Goal: Task Accomplishment & Management: Complete application form

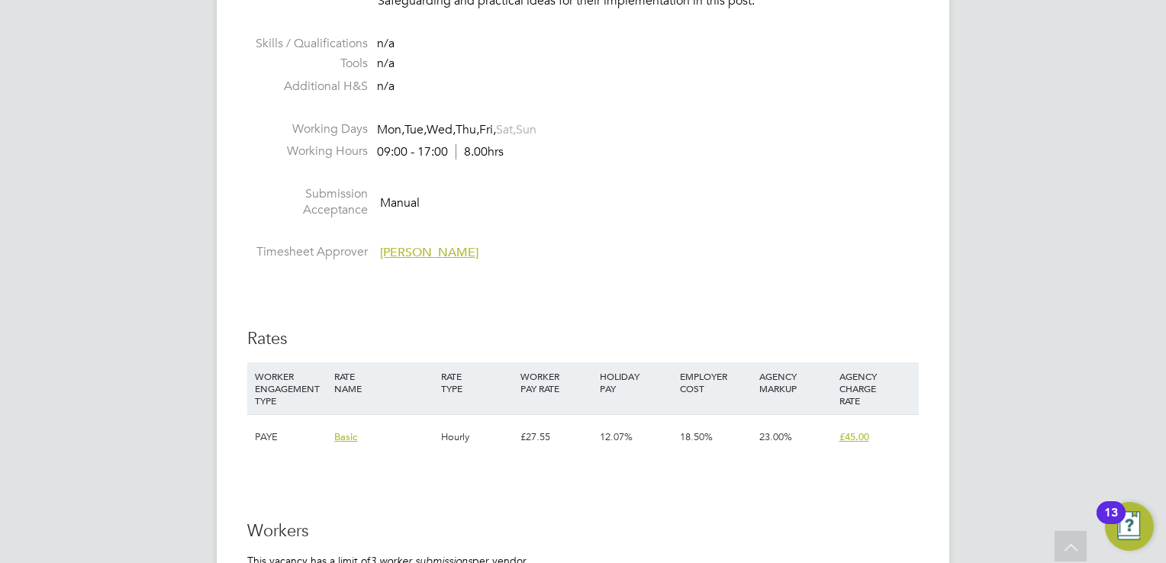
scroll to position [2519, 0]
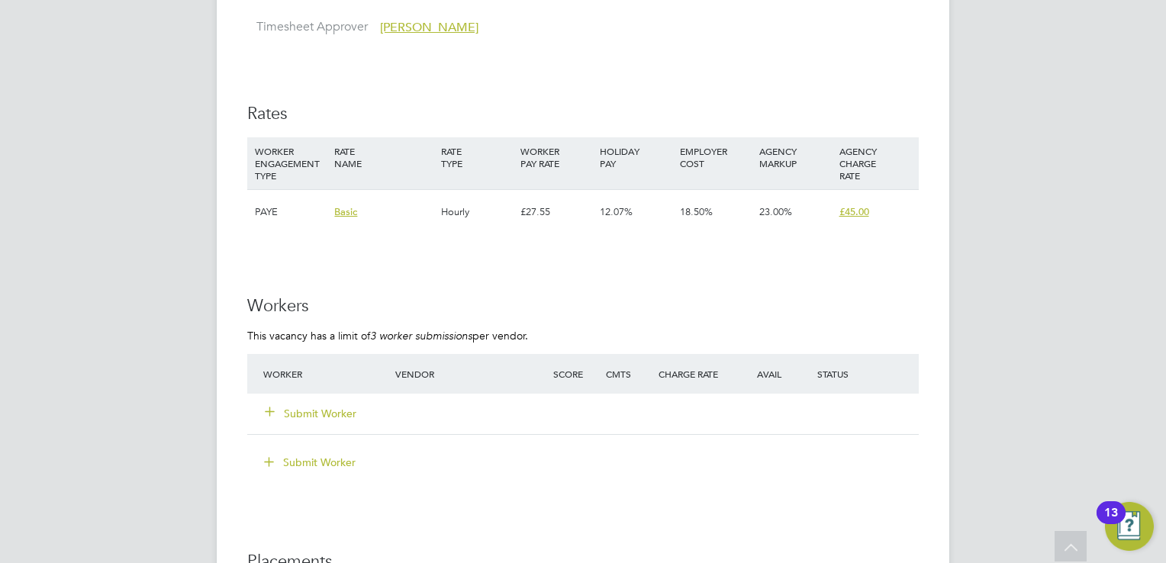
click at [318, 409] on button "Submit Worker" at bounding box center [312, 413] width 92 height 15
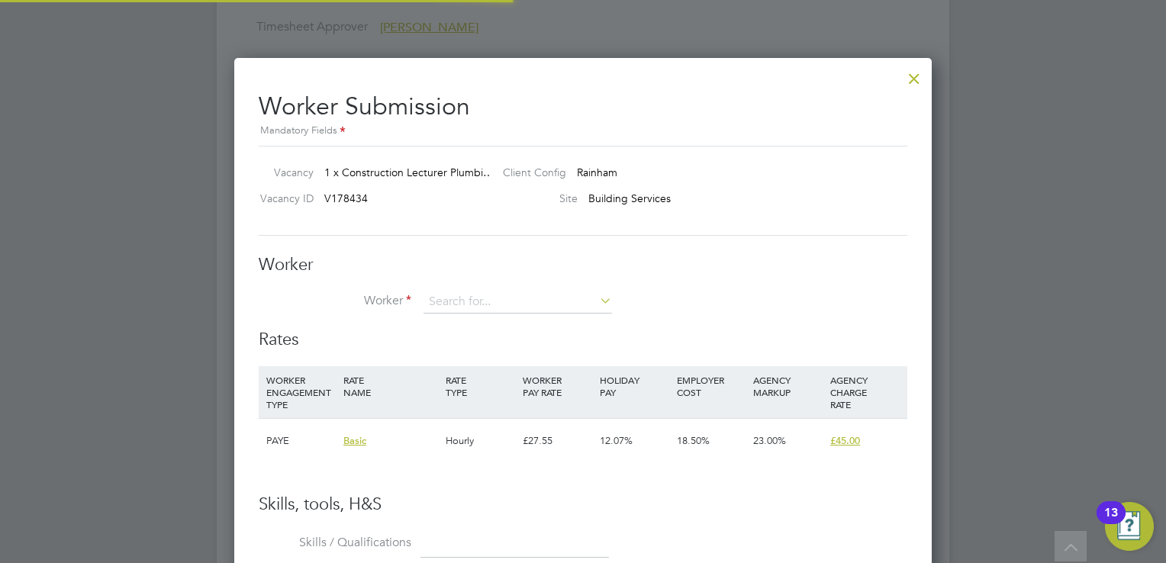
scroll to position [45, 104]
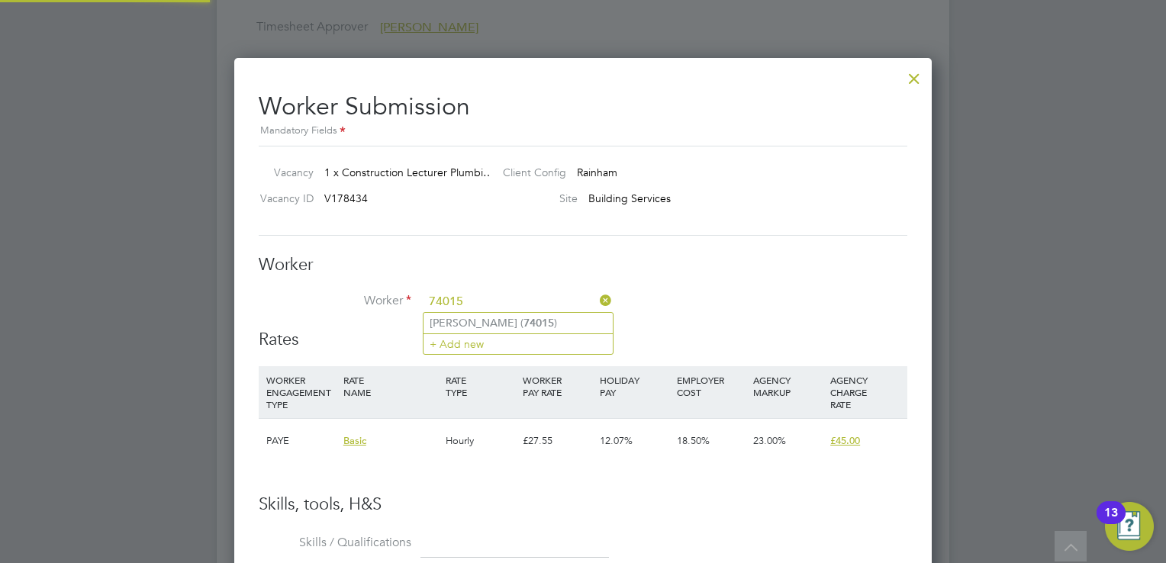
click at [476, 317] on li "Carl Ferguson ( 74015 )" at bounding box center [518, 323] width 189 height 21
type input "Carl Ferguson (74015)"
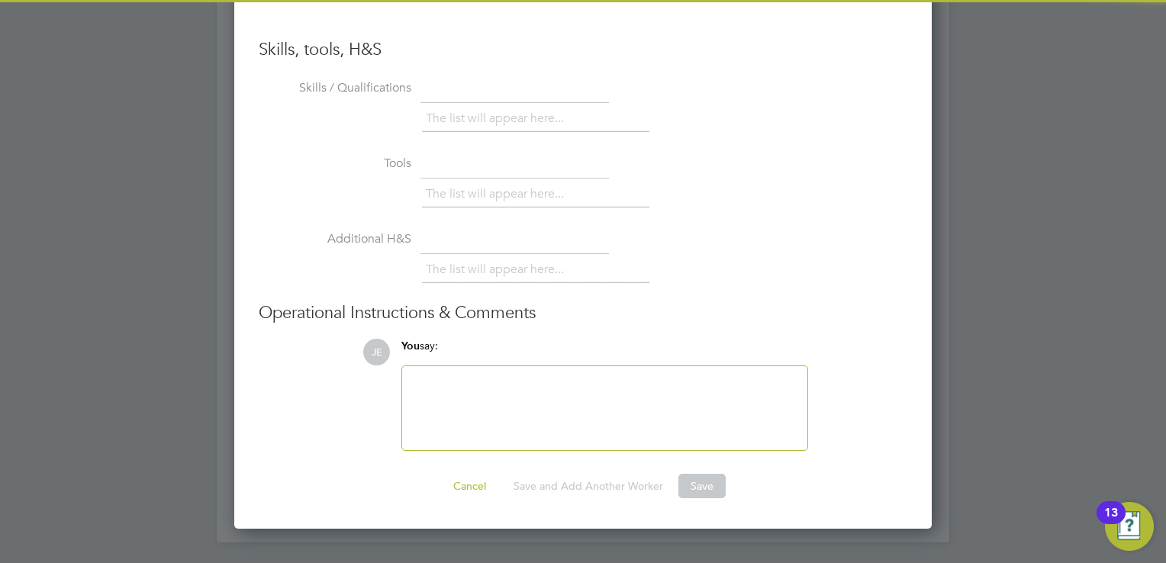
scroll to position [3317, 0]
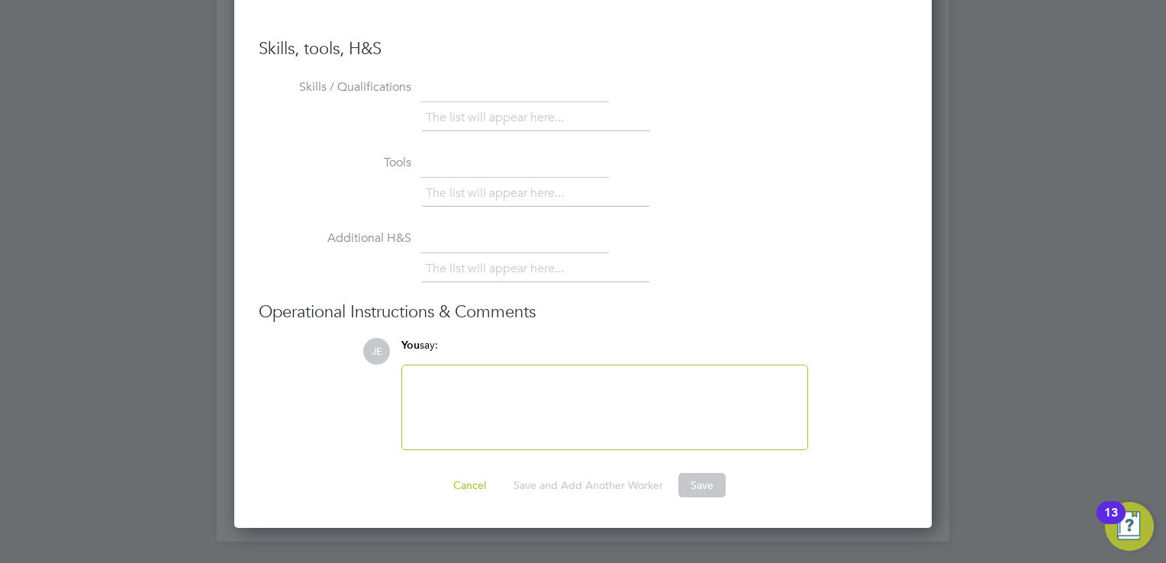
click at [483, 380] on div at bounding box center [604, 408] width 387 height 66
click at [540, 369] on div at bounding box center [604, 408] width 405 height 84
click at [540, 390] on div at bounding box center [604, 408] width 387 height 66
drag, startPoint x: 679, startPoint y: 491, endPoint x: 689, endPoint y: 476, distance: 17.6
click at [687, 478] on button "Save" at bounding box center [702, 485] width 47 height 24
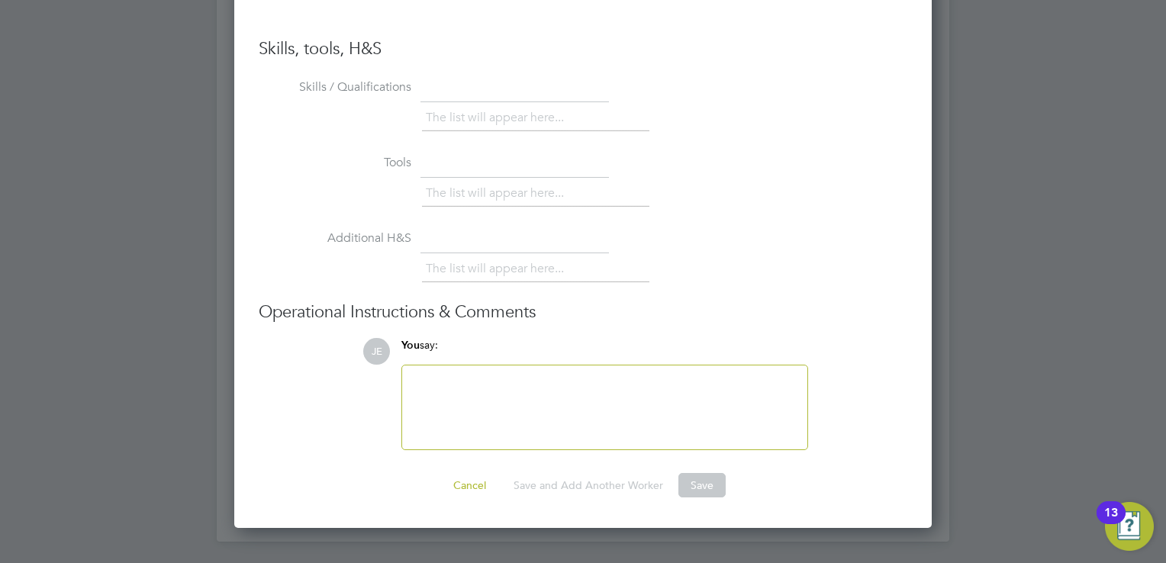
scroll to position [8, 7]
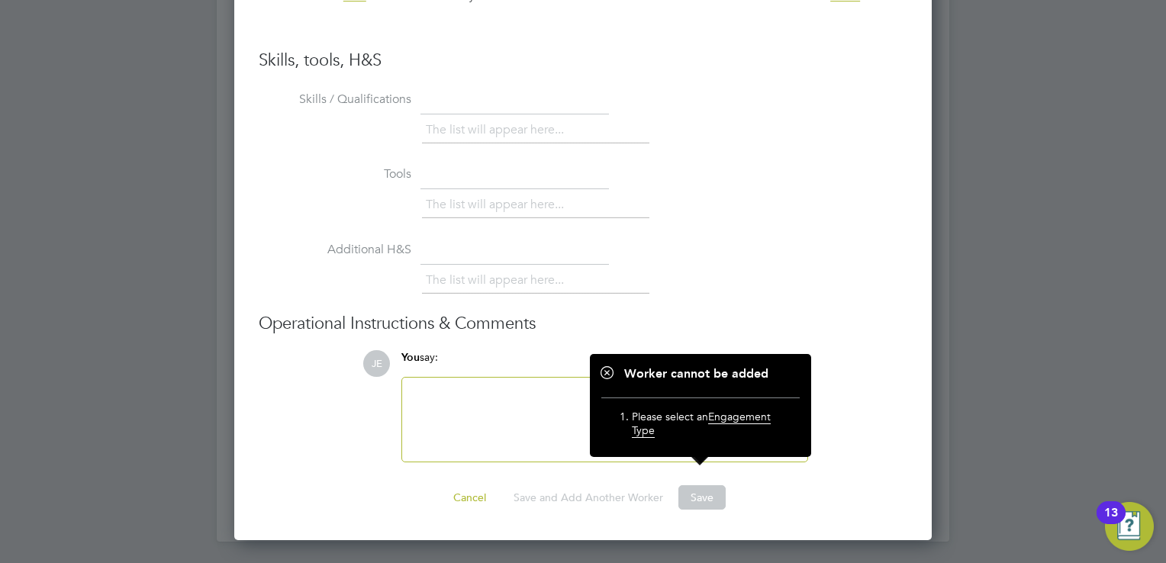
click at [689, 490] on button "Save" at bounding box center [702, 497] width 47 height 24
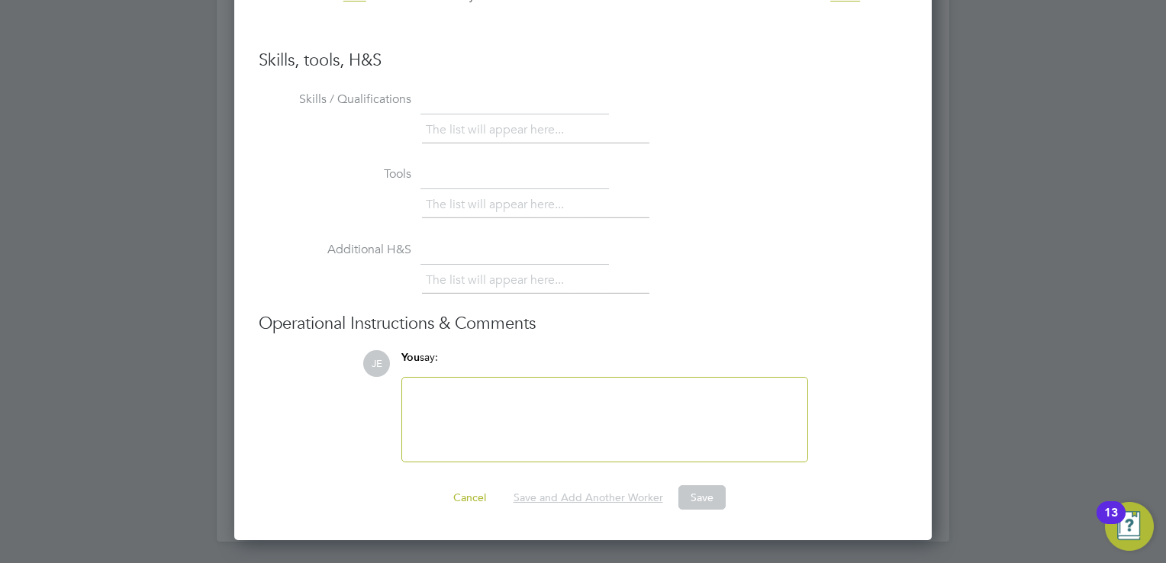
click at [635, 498] on button "Save and Add Another Worker" at bounding box center [589, 497] width 174 height 24
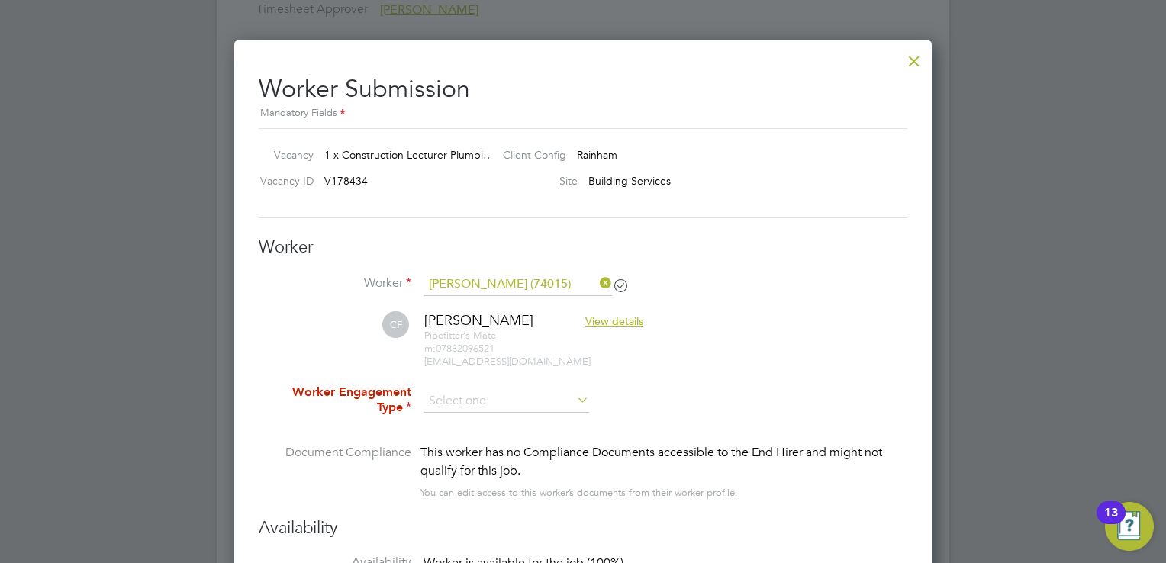
scroll to position [2630, 0]
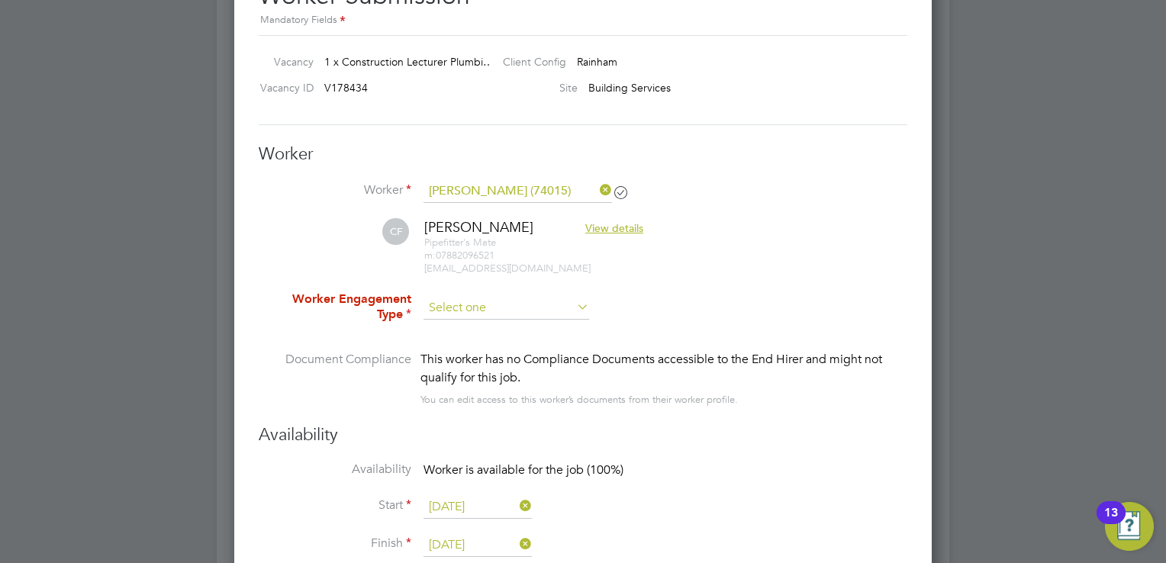
click at [507, 342] on li "PAYE" at bounding box center [507, 348] width 166 height 20
type input "PAYE"
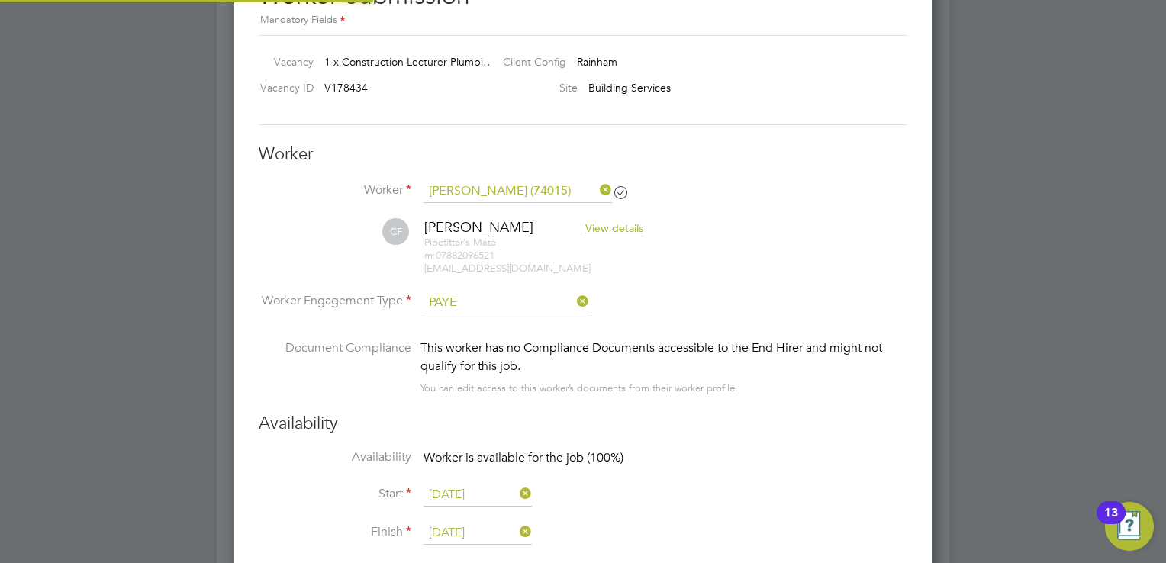
scroll to position [7, 8]
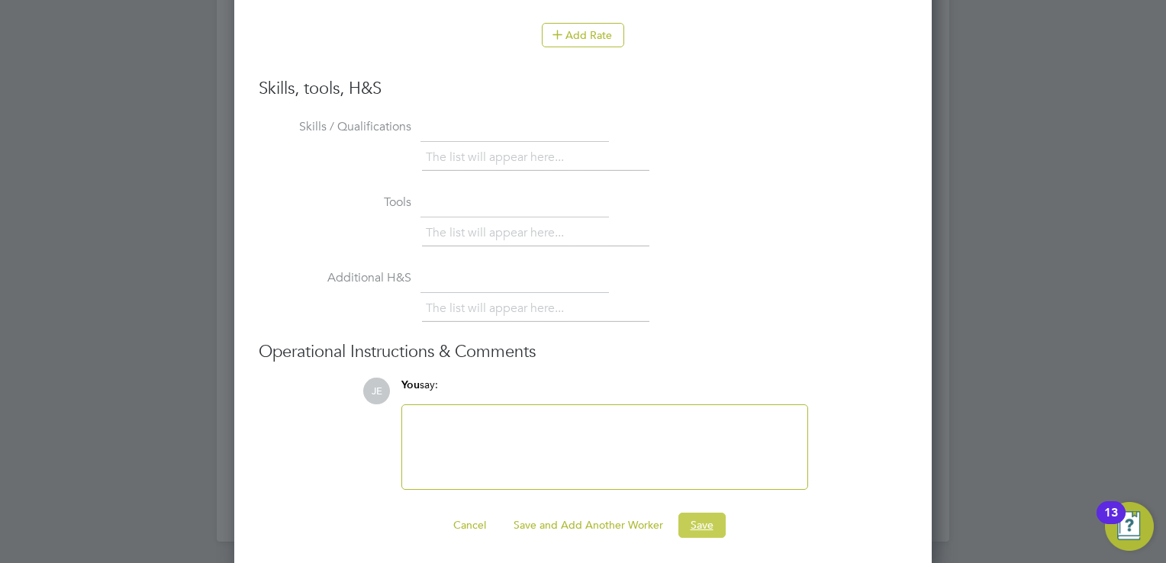
click at [702, 527] on button "Save" at bounding box center [702, 525] width 47 height 24
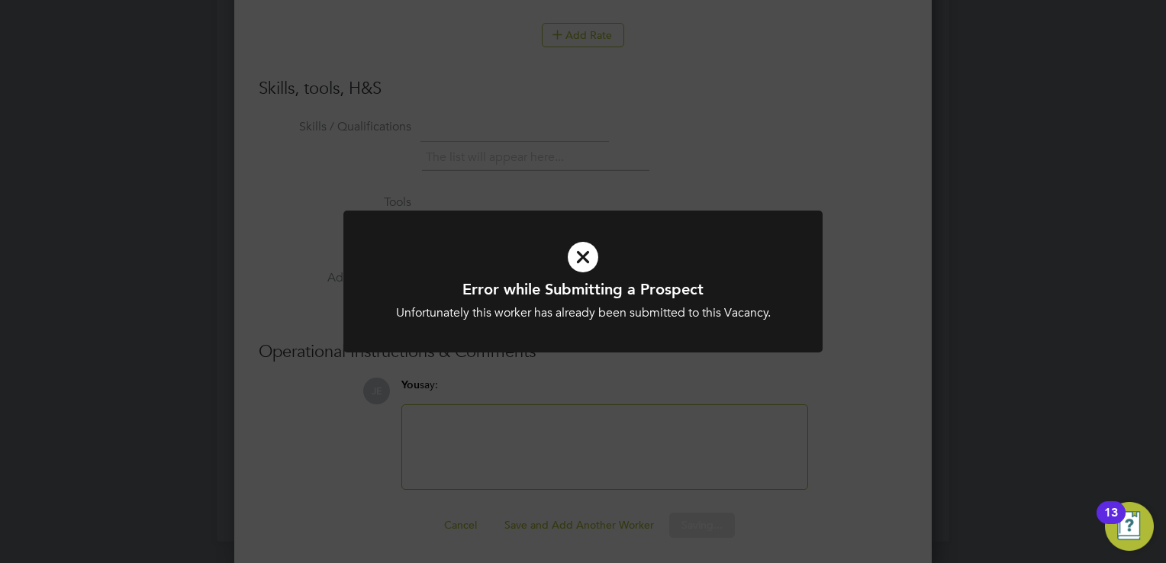
click at [628, 347] on div at bounding box center [583, 282] width 479 height 143
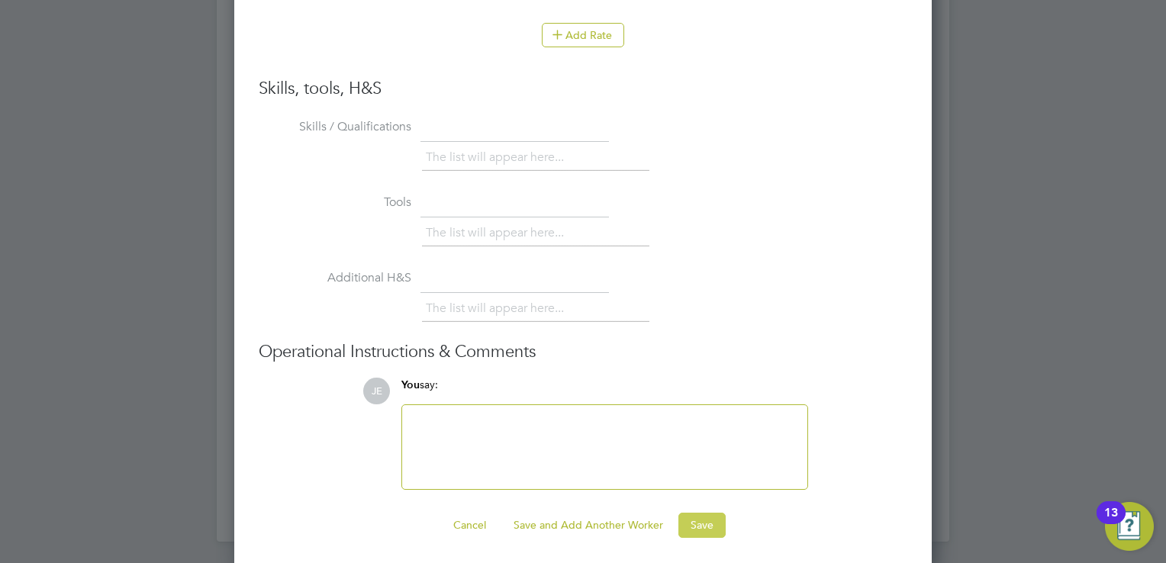
click at [715, 519] on button "Save" at bounding box center [702, 525] width 47 height 24
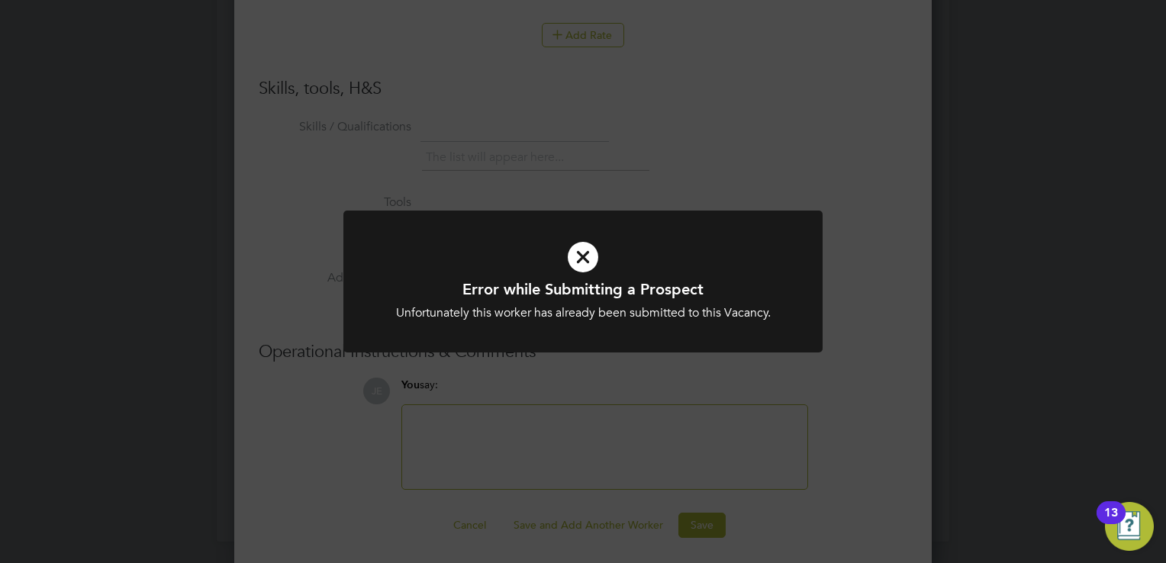
click at [660, 405] on div "Error while Submitting a Prospect Unfortunately this worker has already been su…" at bounding box center [583, 281] width 1166 height 563
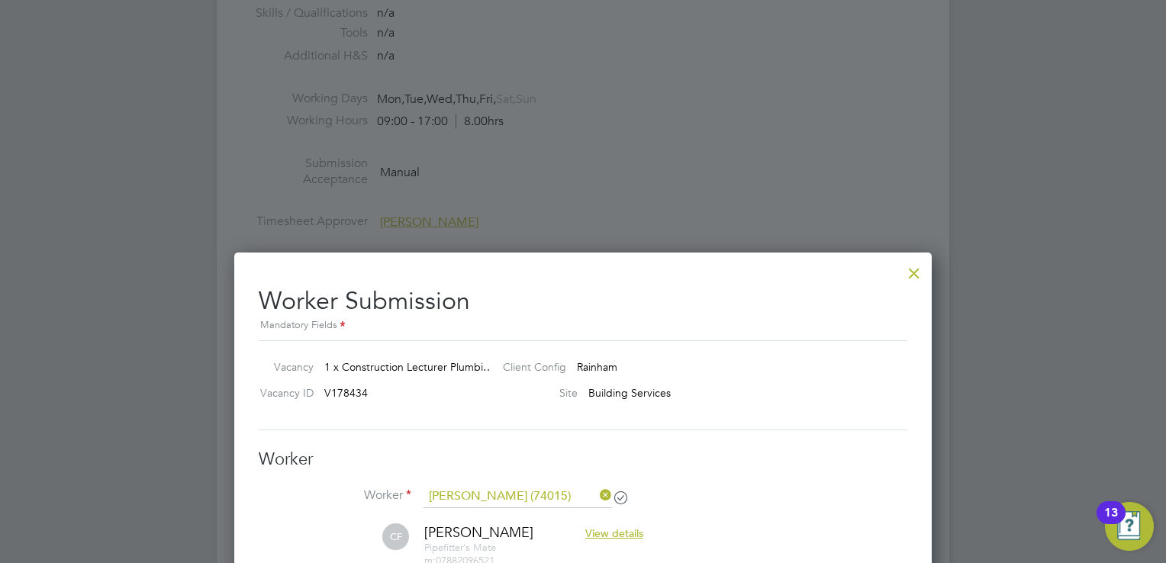
click at [911, 273] on div at bounding box center [914, 269] width 27 height 27
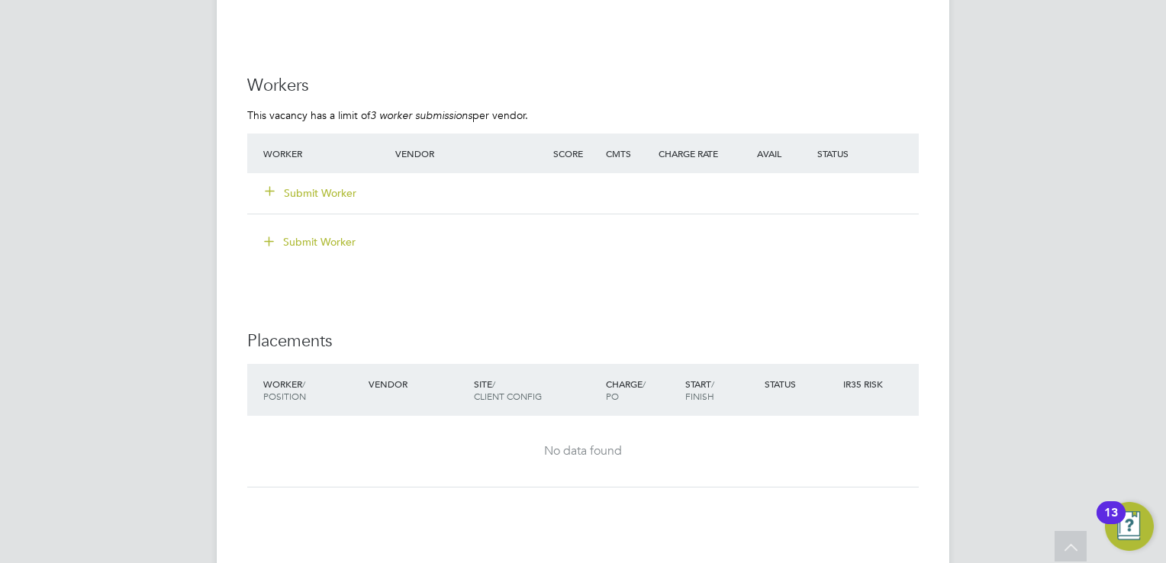
scroll to position [2824, 0]
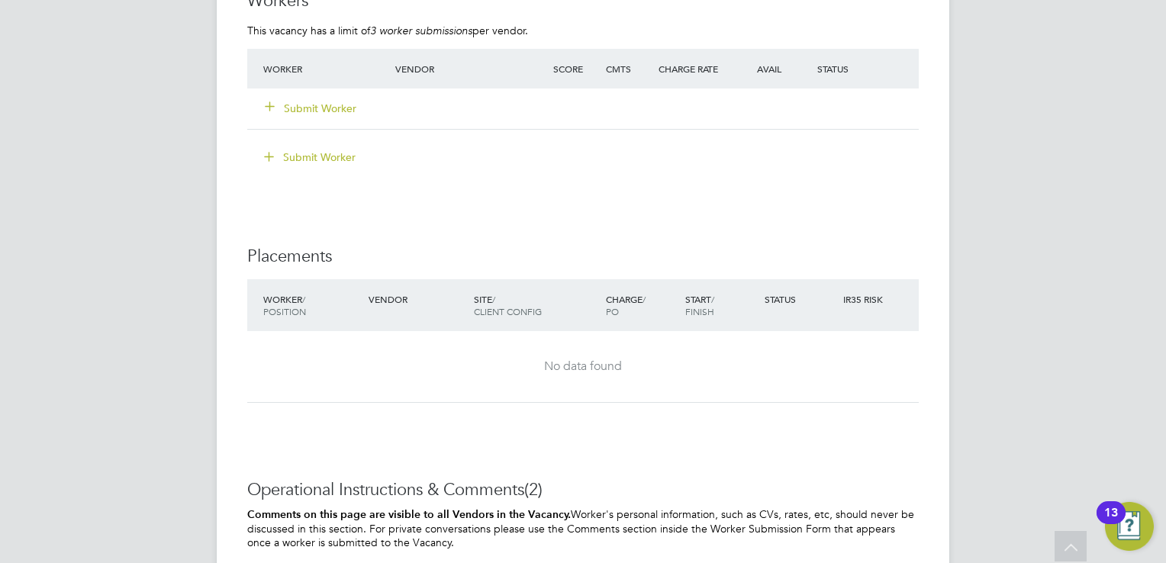
click at [327, 106] on button "Submit Worker" at bounding box center [312, 108] width 92 height 15
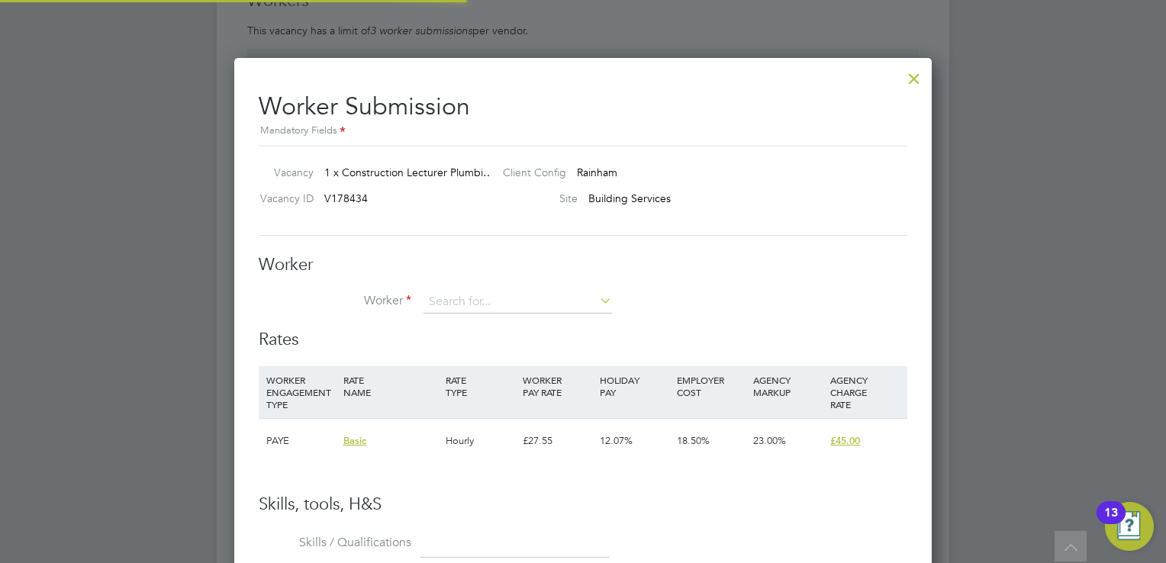
scroll to position [924, 698]
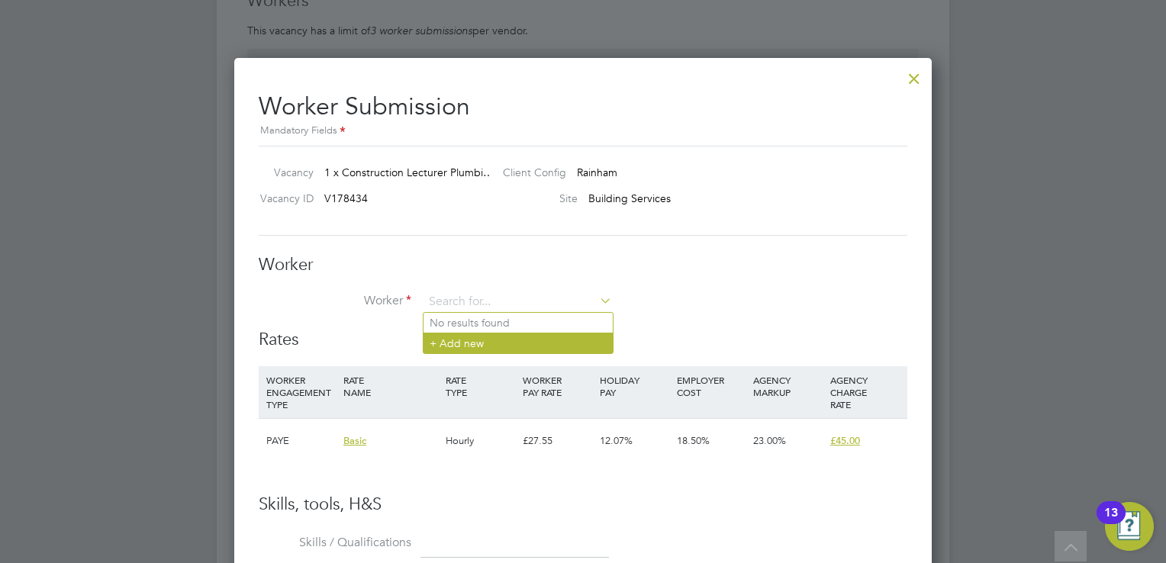
click at [502, 345] on li "+ Add new" at bounding box center [518, 343] width 189 height 21
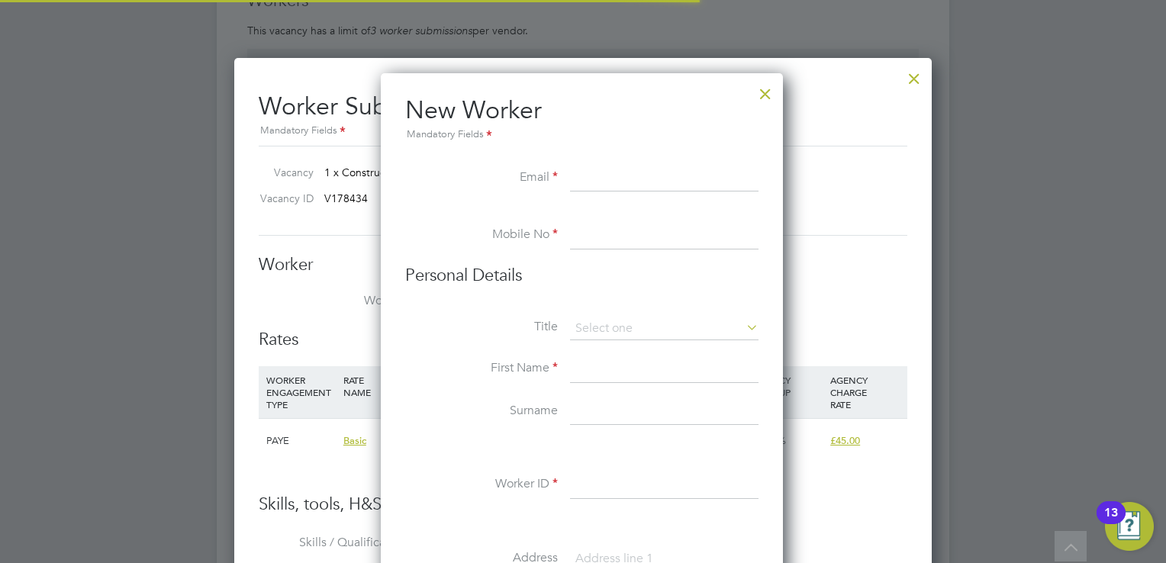
scroll to position [1294, 404]
drag, startPoint x: 743, startPoint y: 105, endPoint x: 751, endPoint y: 103, distance: 8.5
click at [748, 103] on h2 "New Worker Mandatory Fields" at bounding box center [581, 119] width 353 height 49
click at [751, 103] on h2 "New Worker Mandatory Fields" at bounding box center [581, 119] width 353 height 49
click at [757, 102] on div at bounding box center [765, 89] width 27 height 27
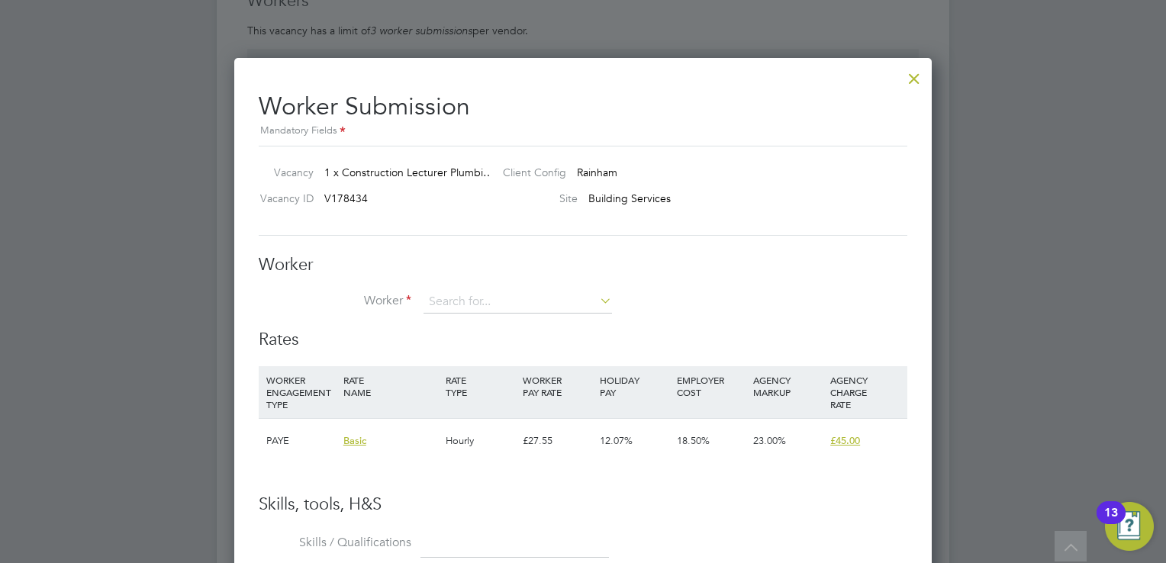
click at [912, 76] on div at bounding box center [914, 74] width 27 height 27
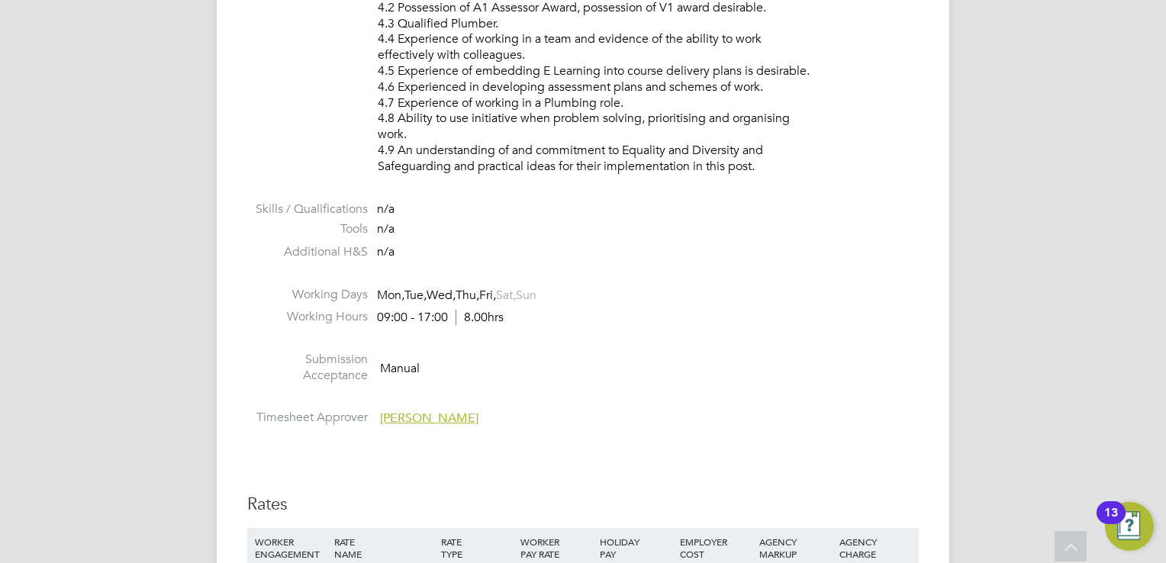
scroll to position [2519, 0]
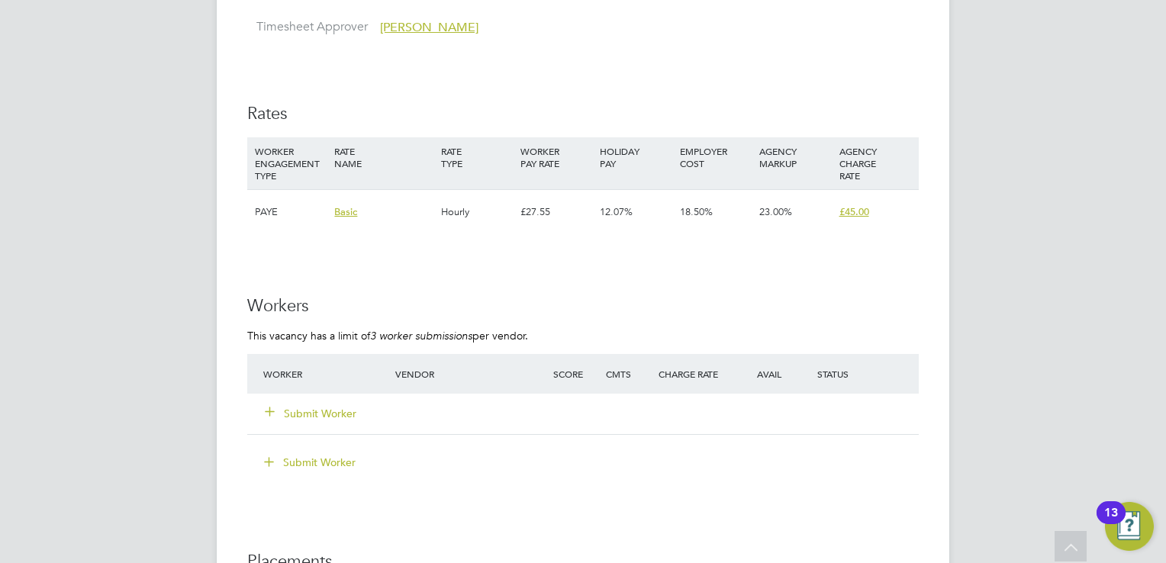
click at [316, 424] on div "Submit Worker" at bounding box center [339, 413] width 158 height 27
click at [318, 417] on button "Submit Worker" at bounding box center [312, 413] width 92 height 15
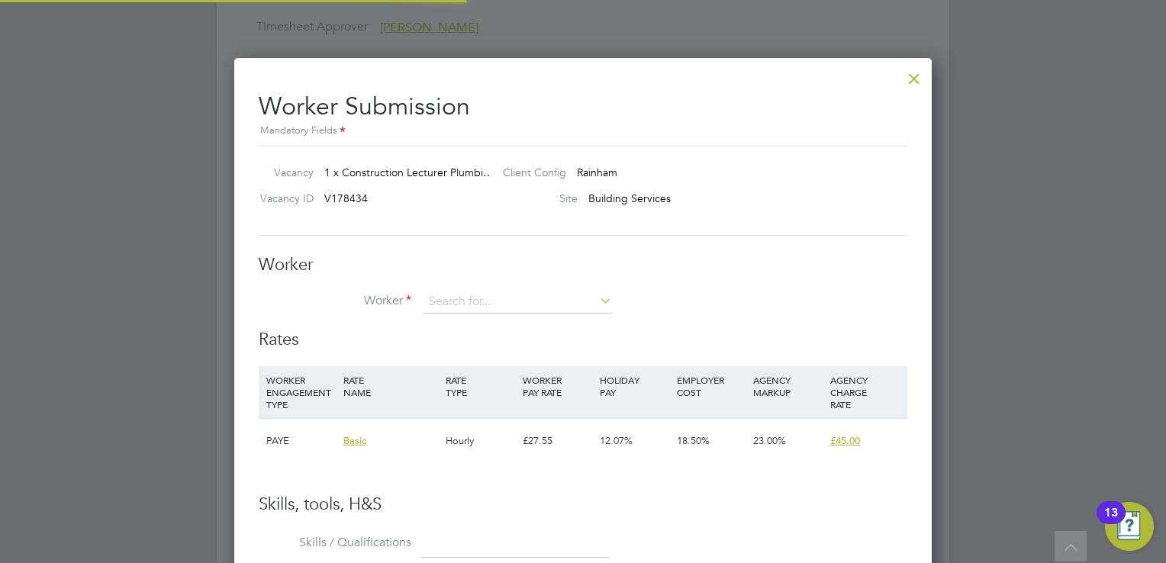
scroll to position [924, 698]
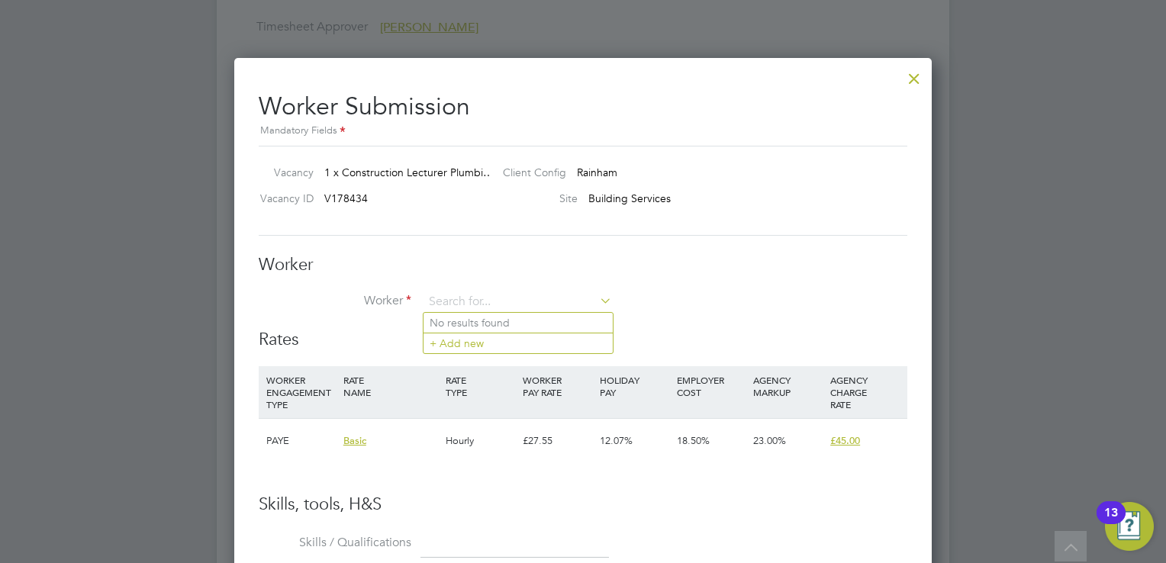
click at [523, 355] on div "Rates WORKER ENGAGEMENT TYPE RATE NAME RATE TYPE WORKER PAY RATE HOLIDAY PAY EM…" at bounding box center [583, 411] width 649 height 165
click at [524, 301] on input at bounding box center [518, 302] width 189 height 23
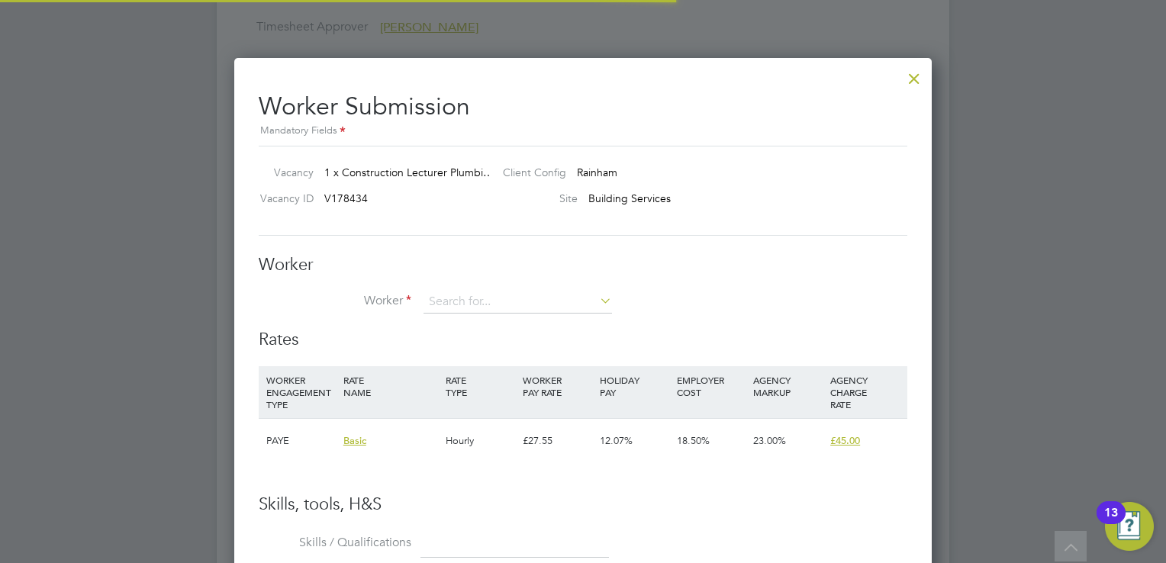
click at [503, 353] on li "+ Add new" at bounding box center [518, 343] width 189 height 21
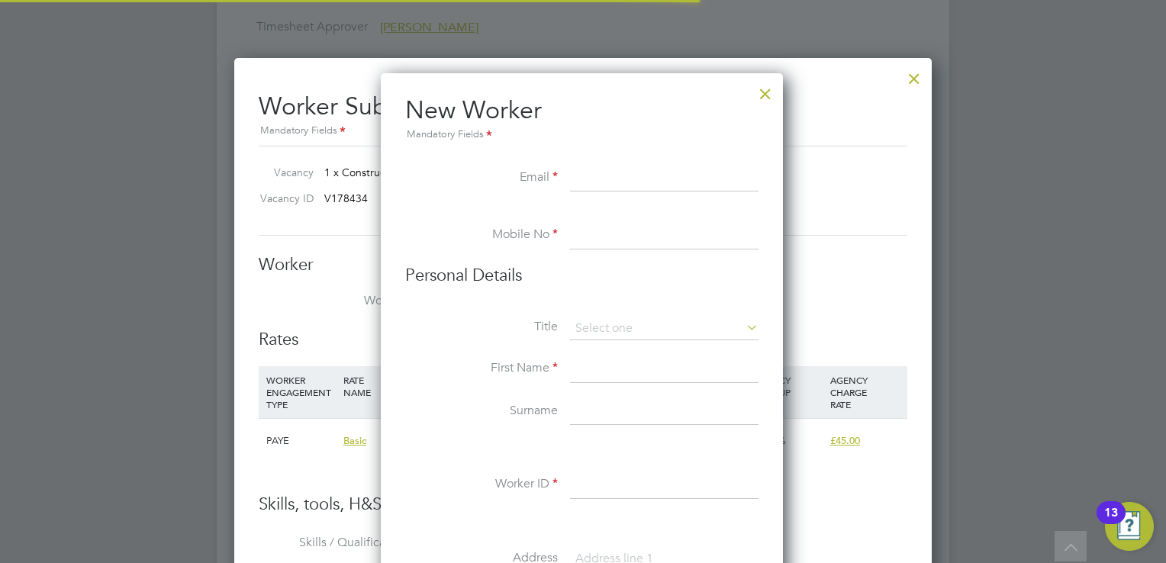
scroll to position [1294, 404]
click at [773, 102] on div at bounding box center [765, 89] width 27 height 27
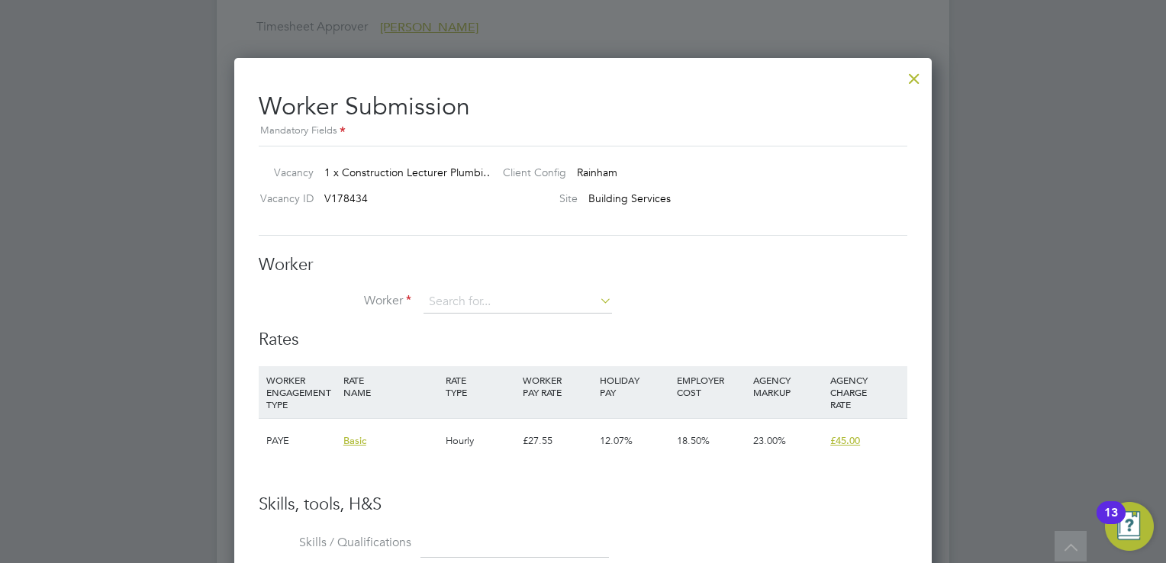
click at [906, 76] on div at bounding box center [914, 74] width 27 height 27
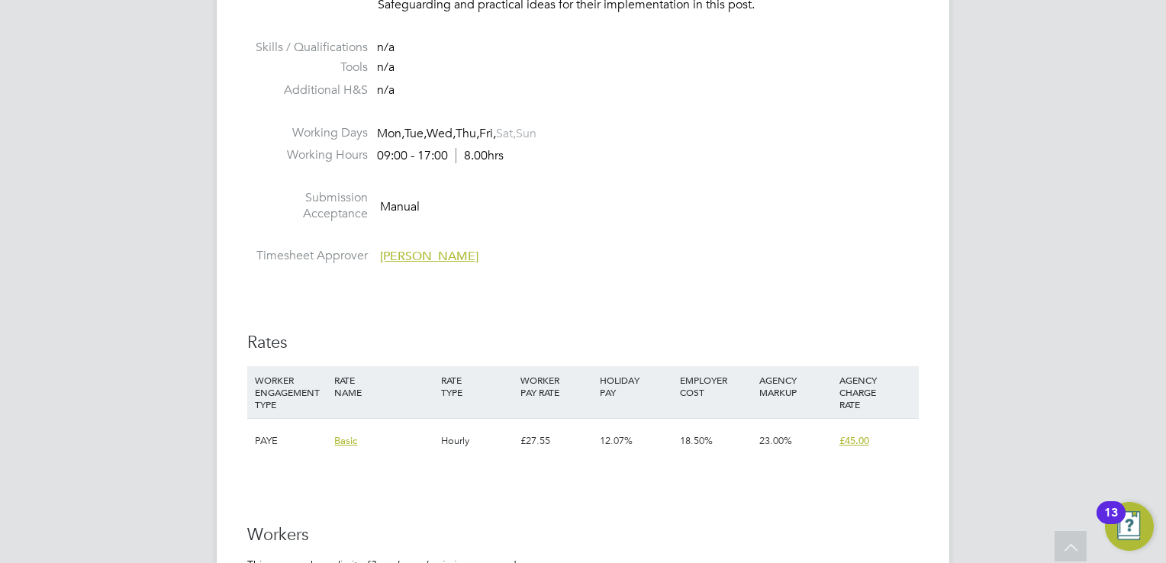
scroll to position [2824, 0]
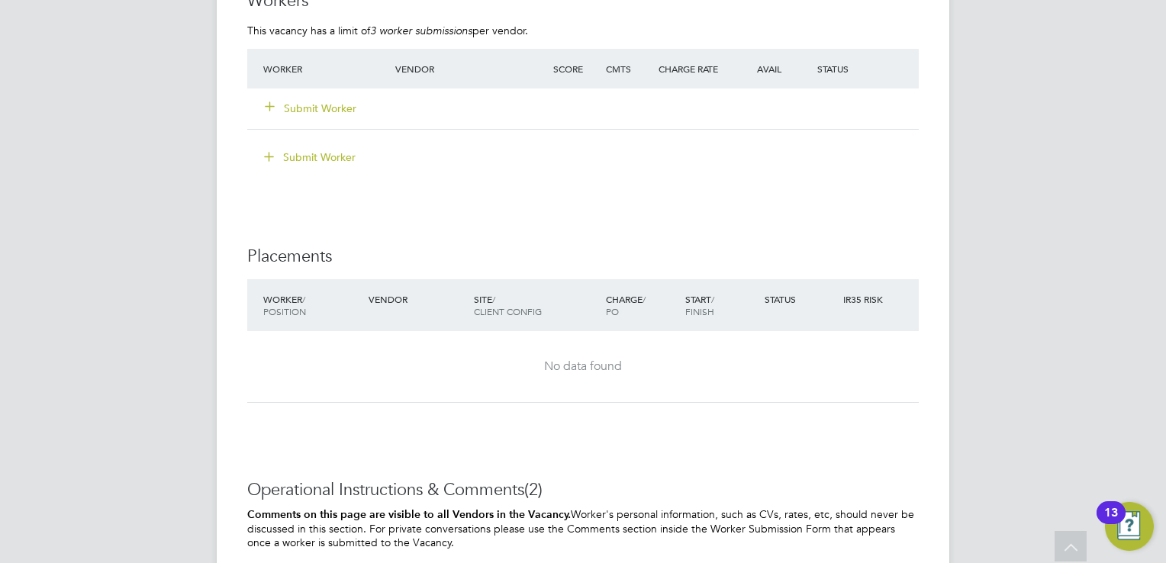
click at [330, 115] on button "Submit Worker" at bounding box center [312, 108] width 92 height 15
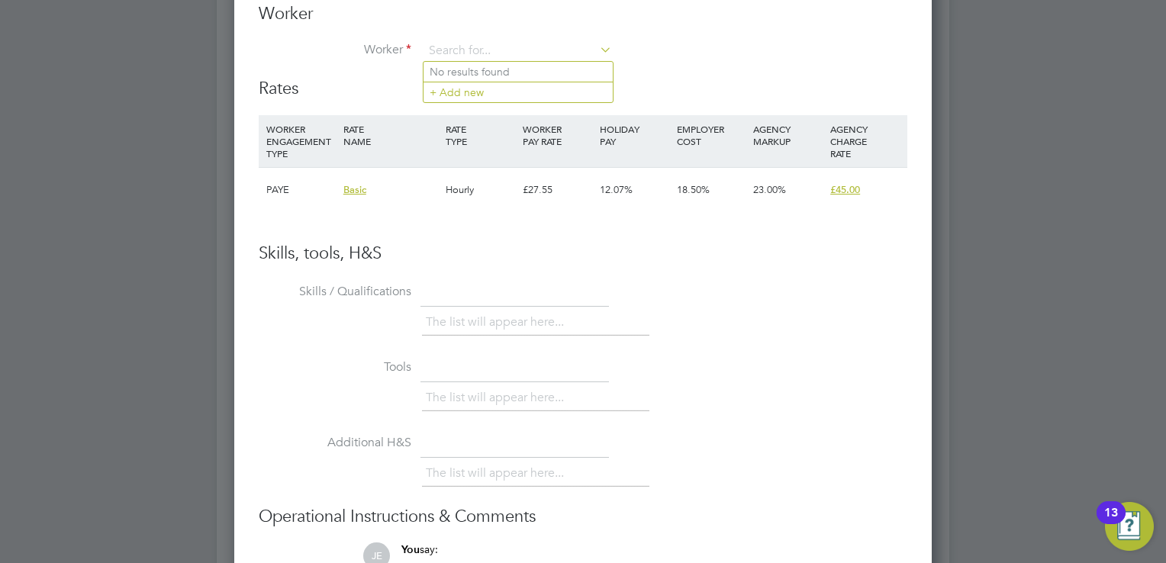
scroll to position [2901, 0]
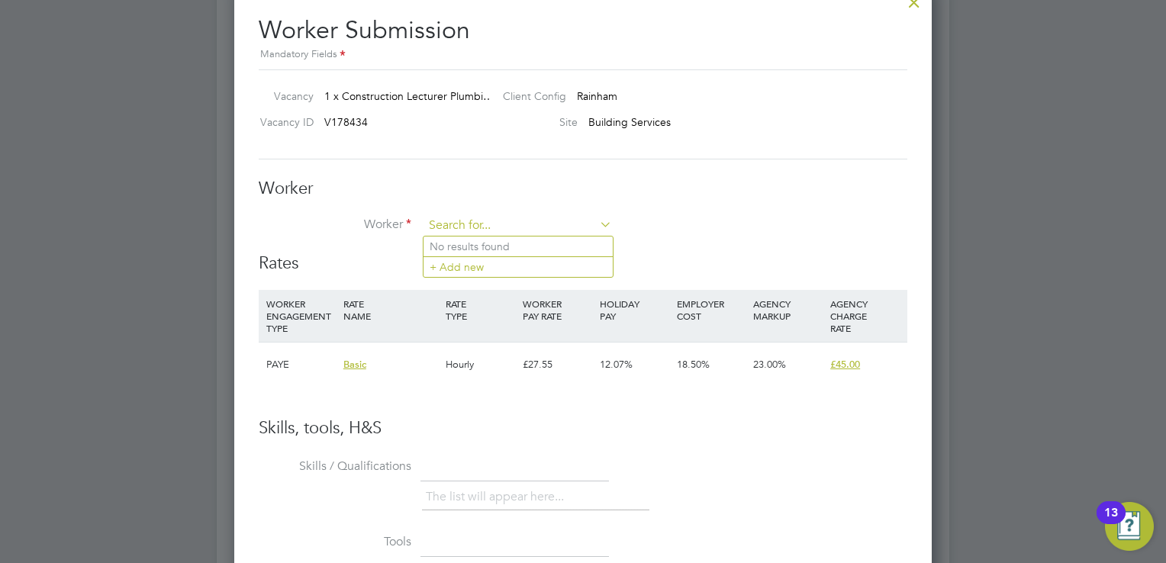
click at [488, 218] on input at bounding box center [518, 225] width 189 height 23
click at [481, 261] on li "+ Add new" at bounding box center [518, 266] width 189 height 21
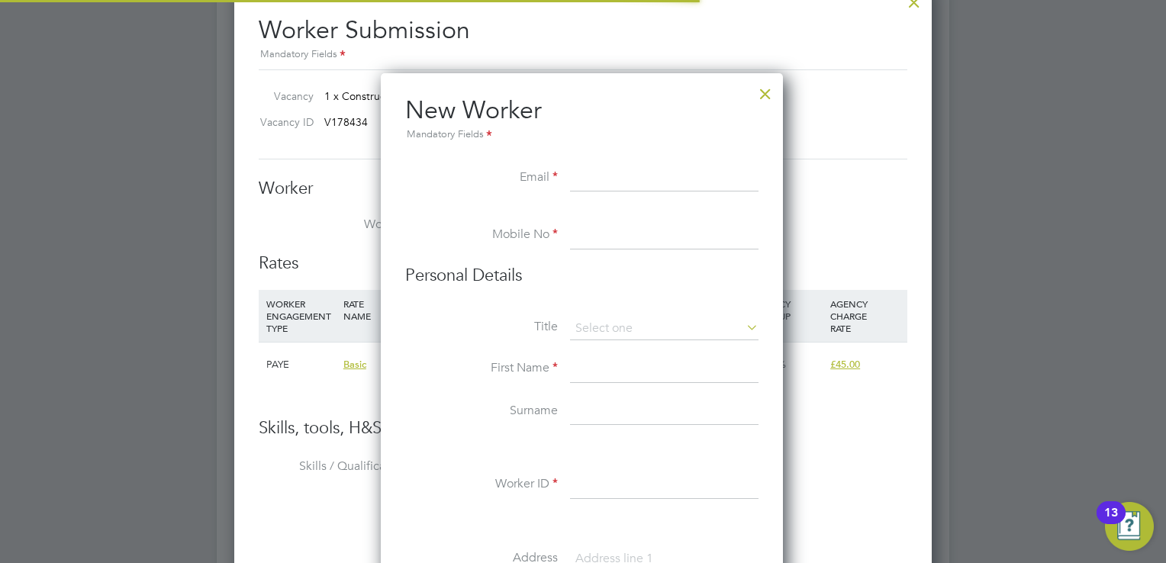
scroll to position [1294, 404]
click at [758, 89] on div at bounding box center [765, 89] width 27 height 27
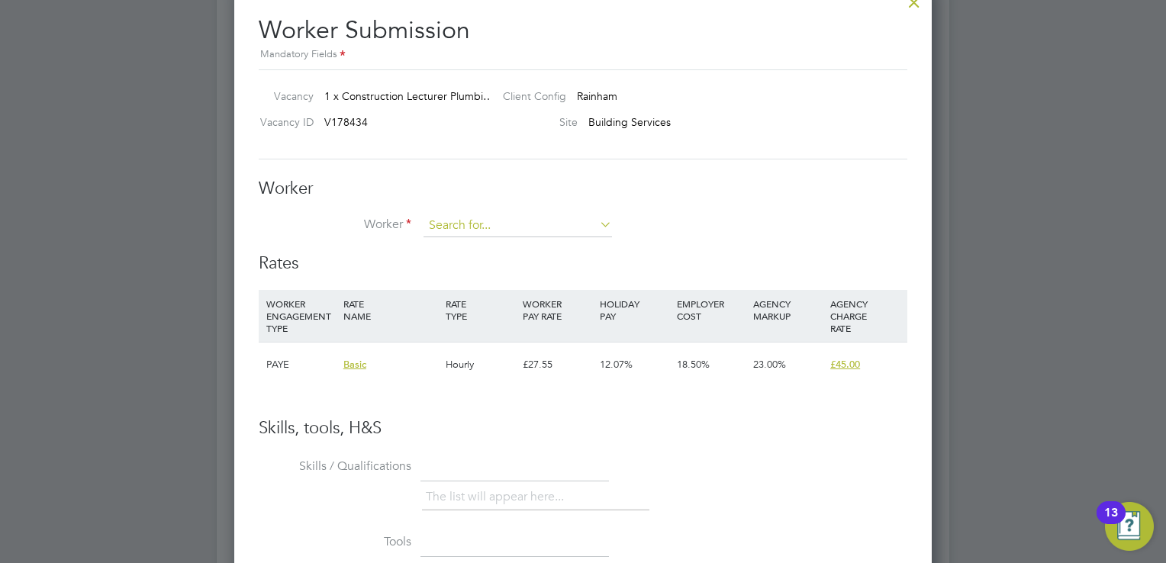
click at [494, 224] on input at bounding box center [518, 225] width 189 height 23
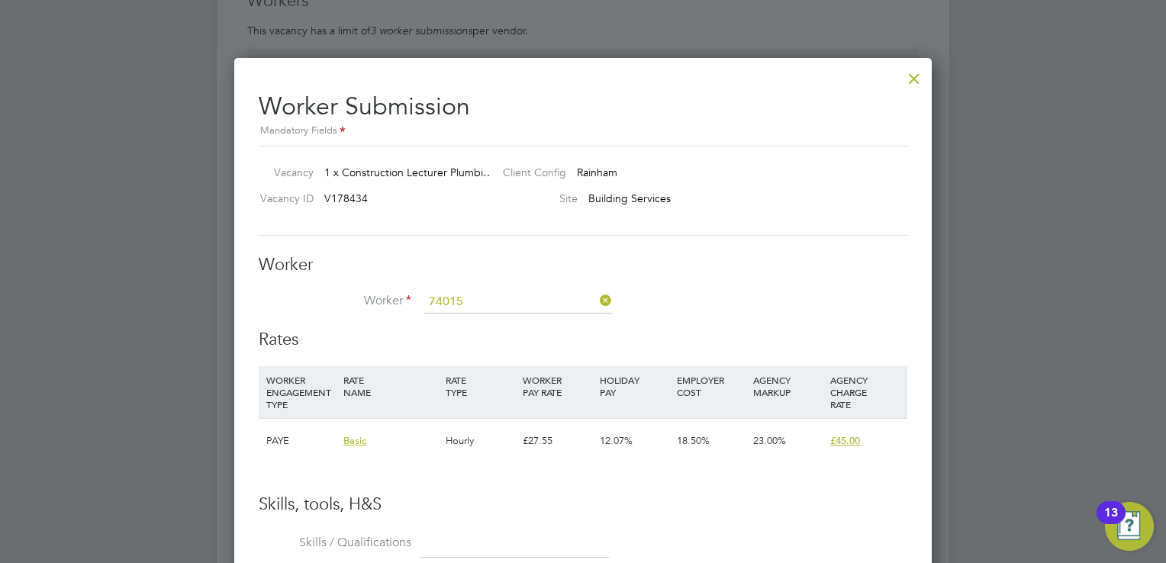
click at [528, 321] on b "74015" at bounding box center [539, 323] width 31 height 13
type input "Carl Ferguson (74015)"
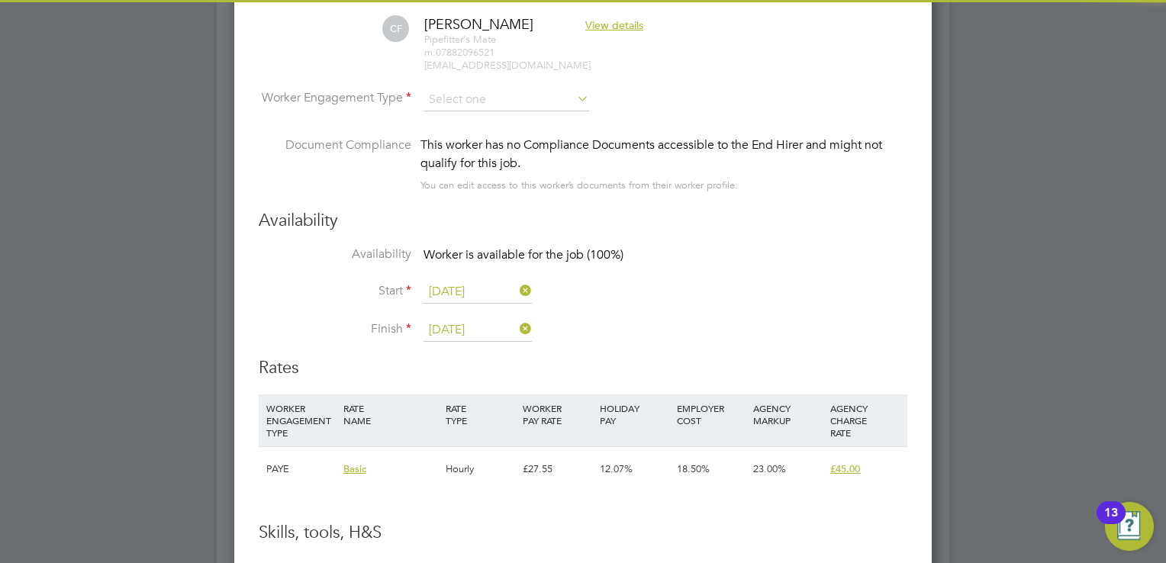
scroll to position [2977, 0]
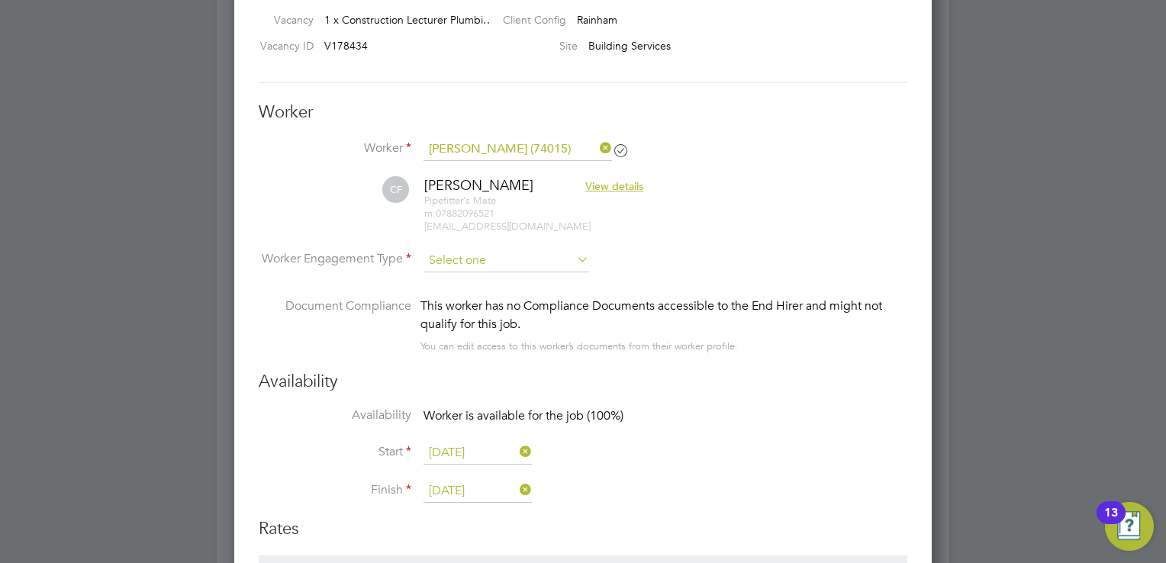
click at [528, 261] on input at bounding box center [507, 261] width 166 height 23
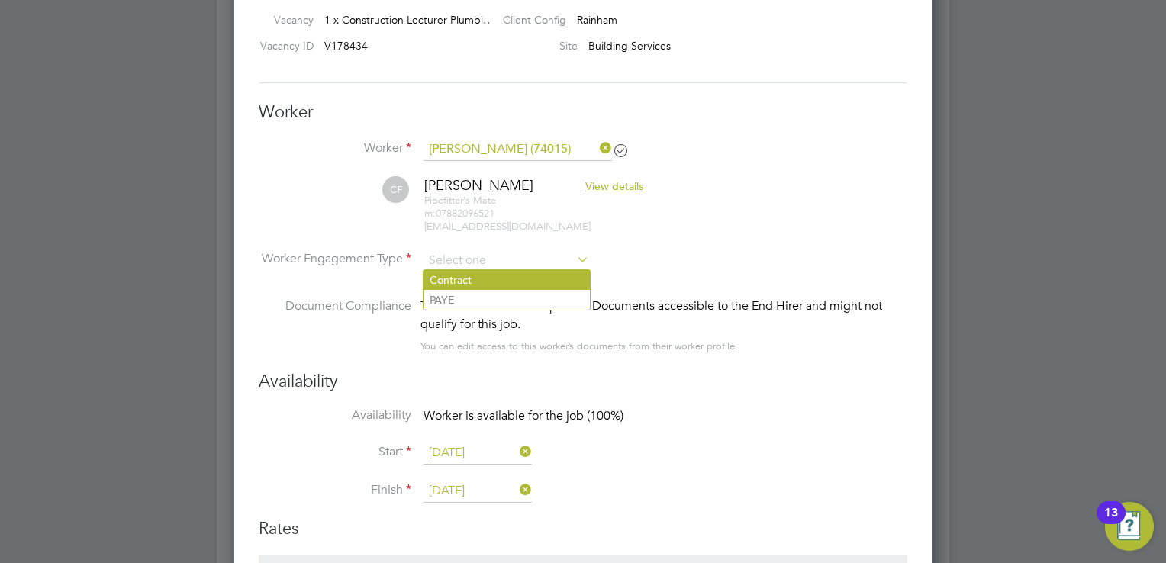
click at [525, 277] on li "Contract" at bounding box center [507, 280] width 166 height 20
type input "Contract"
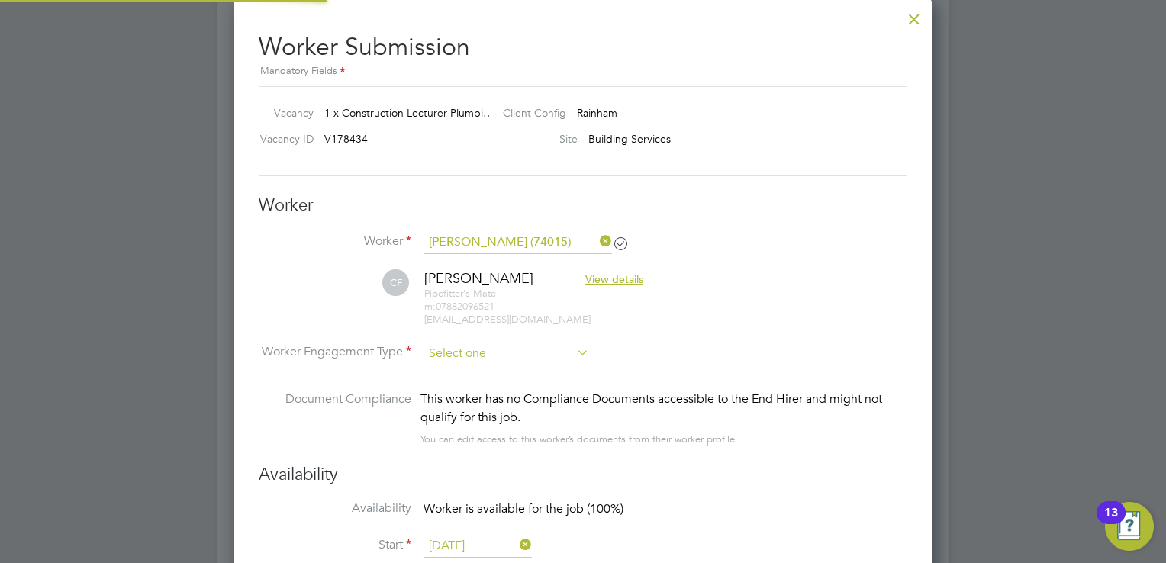
scroll to position [8, 7]
click at [513, 354] on input at bounding box center [507, 354] width 166 height 23
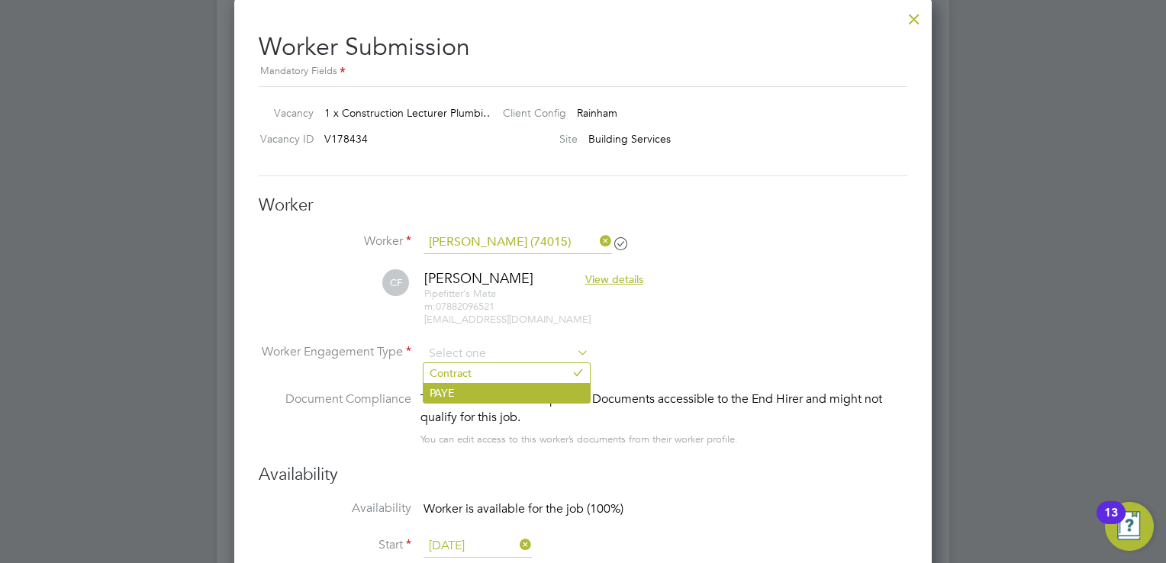
click at [507, 383] on li "PAYE" at bounding box center [507, 393] width 166 height 20
type input "PAYE"
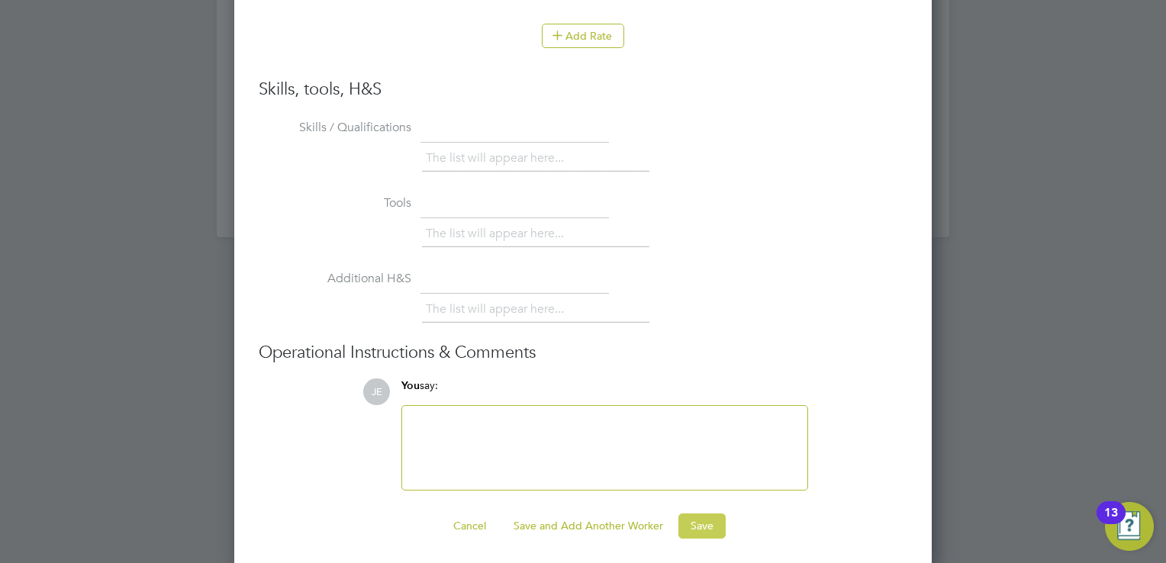
click at [701, 525] on button "Save" at bounding box center [702, 526] width 47 height 24
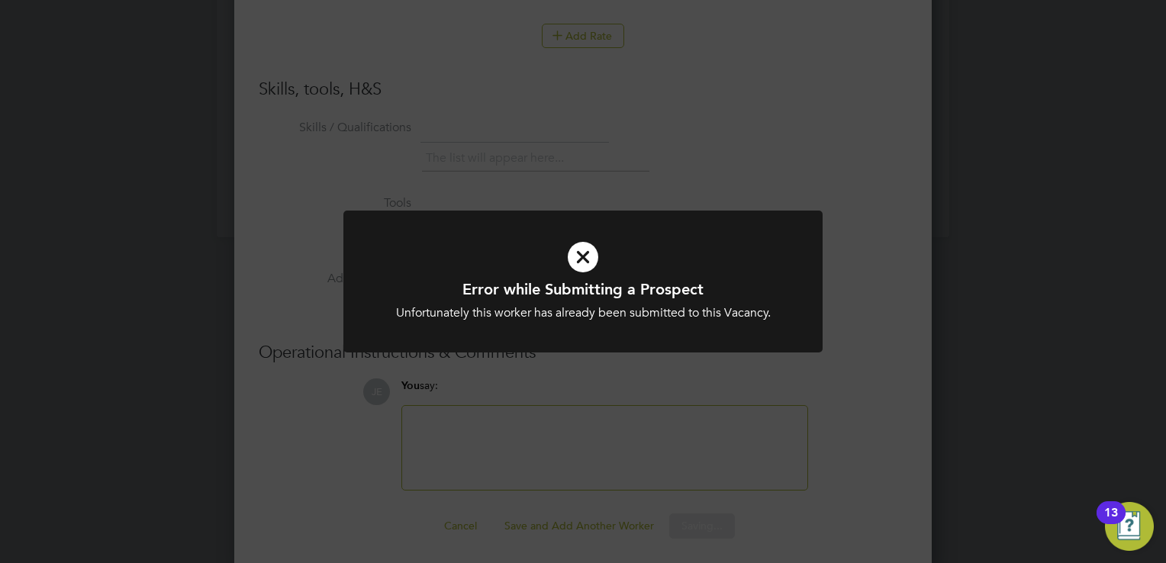
click at [573, 257] on icon at bounding box center [583, 257] width 397 height 60
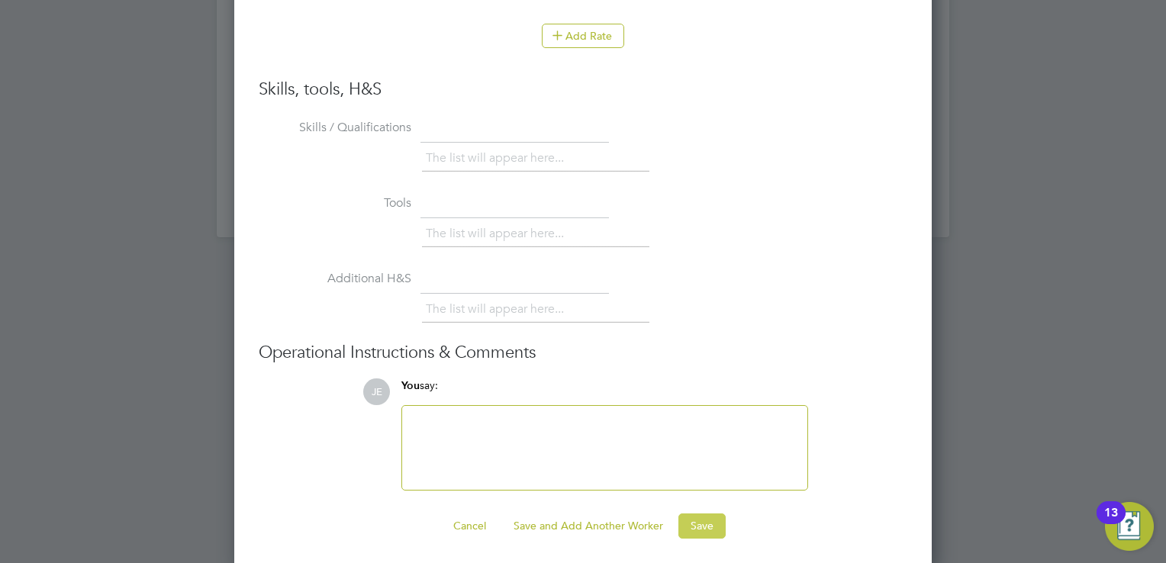
drag, startPoint x: 675, startPoint y: 518, endPoint x: 682, endPoint y: 520, distance: 7.8
click at [679, 520] on div "Cancel Save and Add Another Worker Save" at bounding box center [583, 526] width 649 height 24
click at [682, 520] on button "Save" at bounding box center [702, 526] width 47 height 24
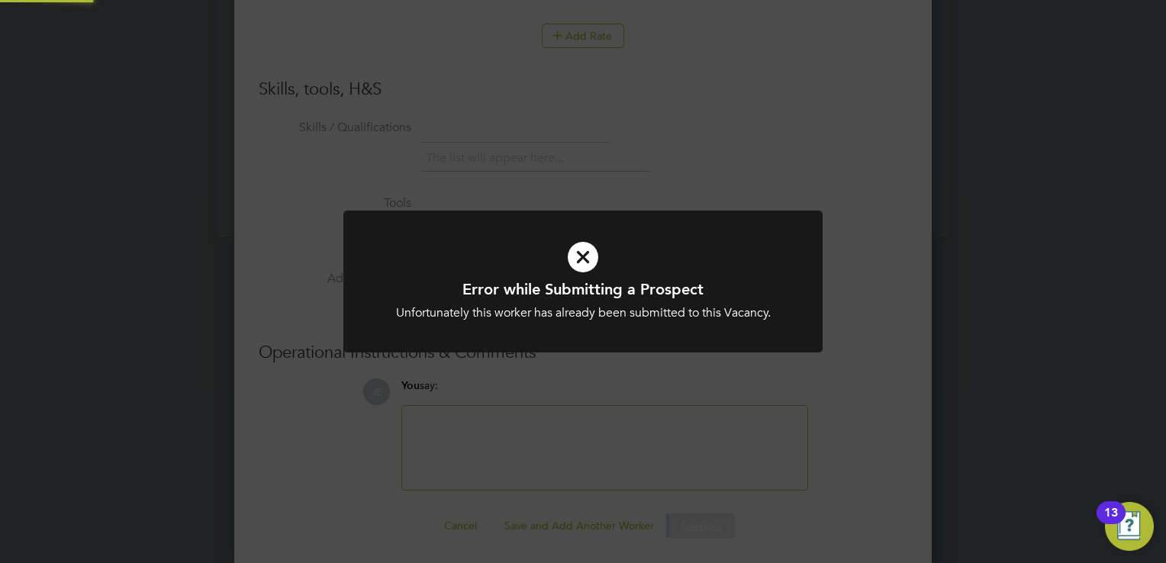
click at [656, 371] on div "Error while Submitting a Prospect Unfortunately this worker has already been su…" at bounding box center [583, 291] width 479 height 161
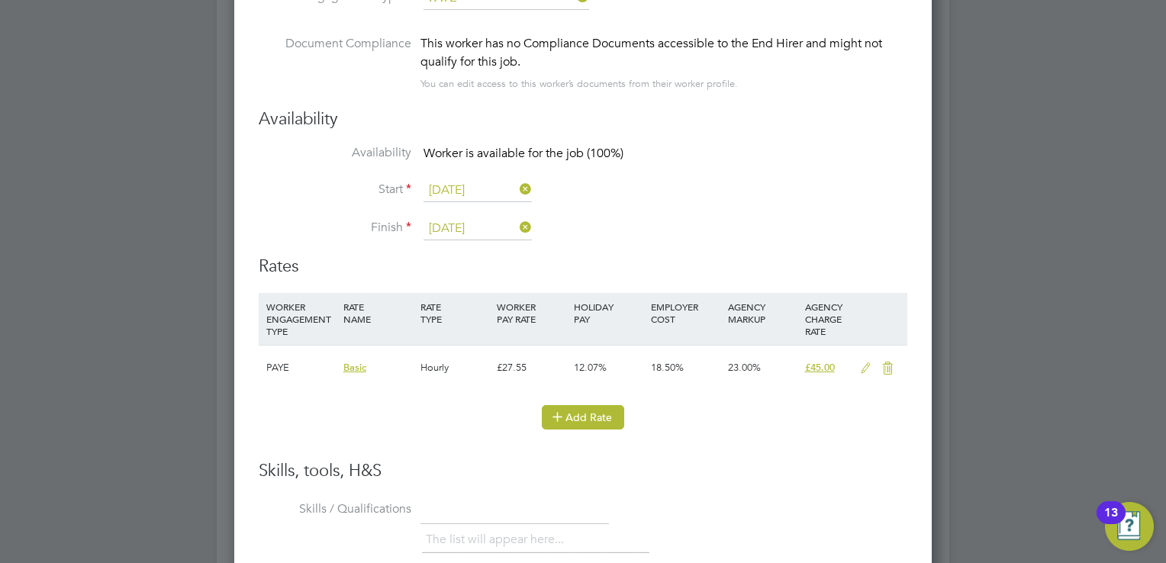
click at [598, 410] on button "Add Rate" at bounding box center [583, 417] width 82 height 24
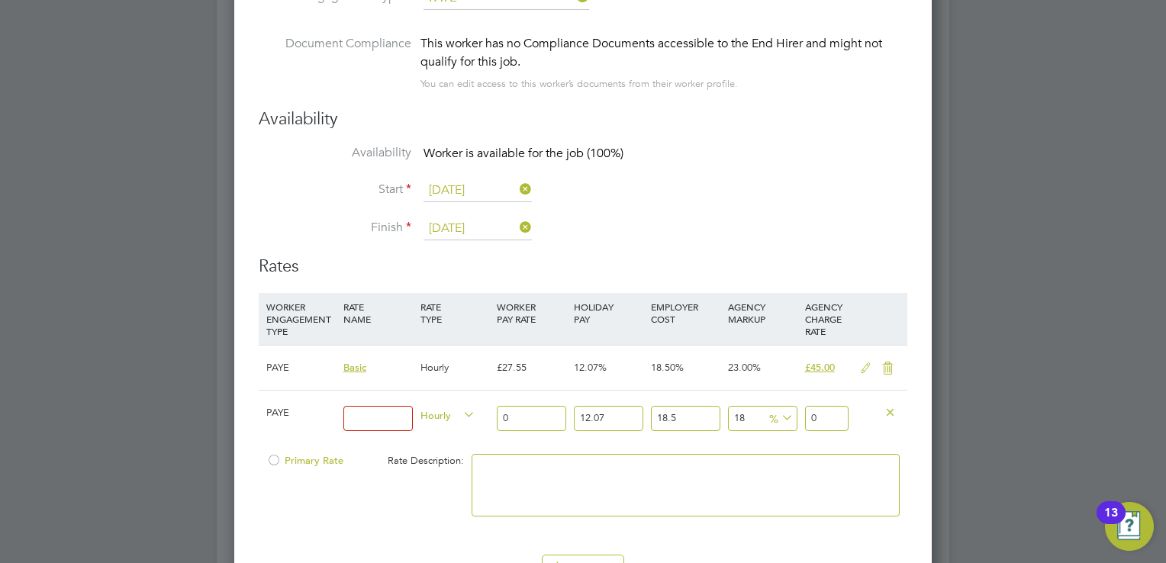
click at [866, 363] on icon at bounding box center [865, 369] width 19 height 12
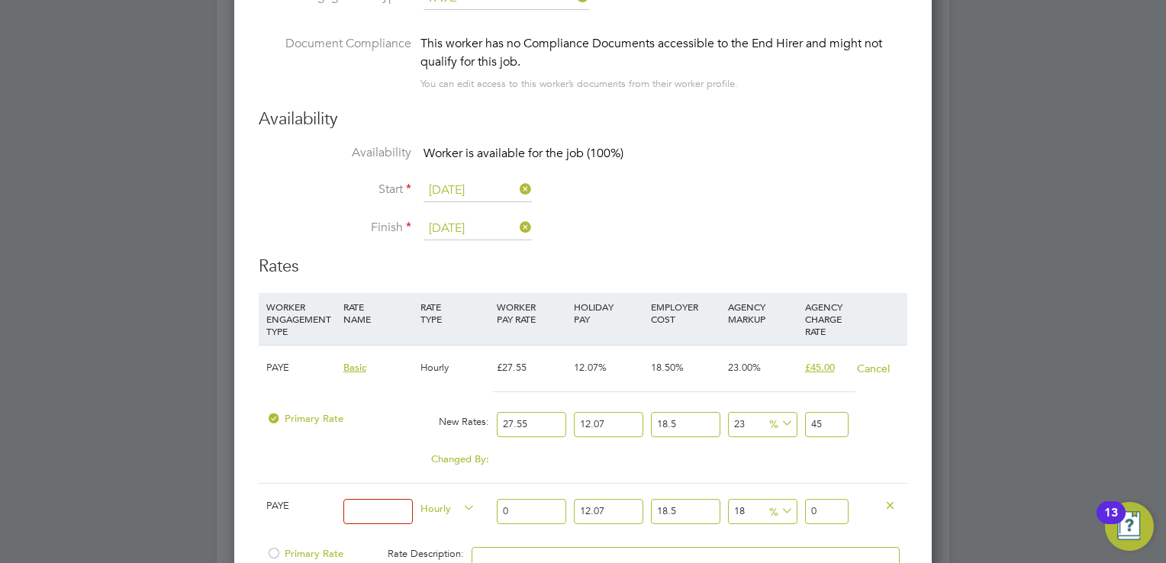
click at [806, 365] on span "£45.00" at bounding box center [820, 367] width 30 height 13
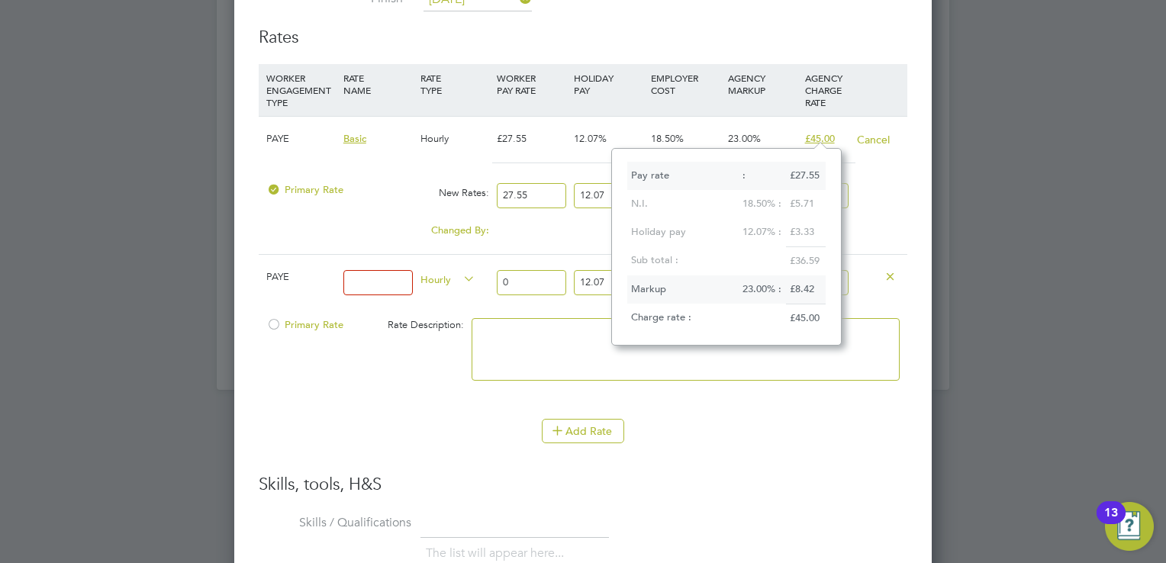
click at [740, 369] on textarea at bounding box center [686, 349] width 428 height 63
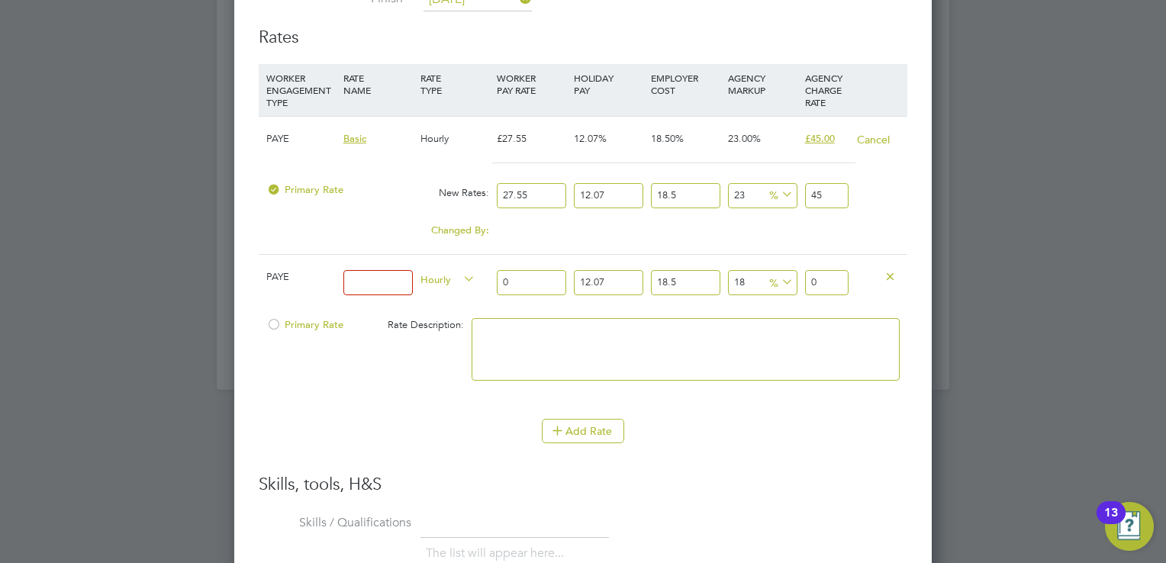
click at [738, 419] on div "Add Rate" at bounding box center [583, 431] width 649 height 24
click at [369, 365] on div "Primary Rate Rate Description:" at bounding box center [583, 357] width 649 height 93
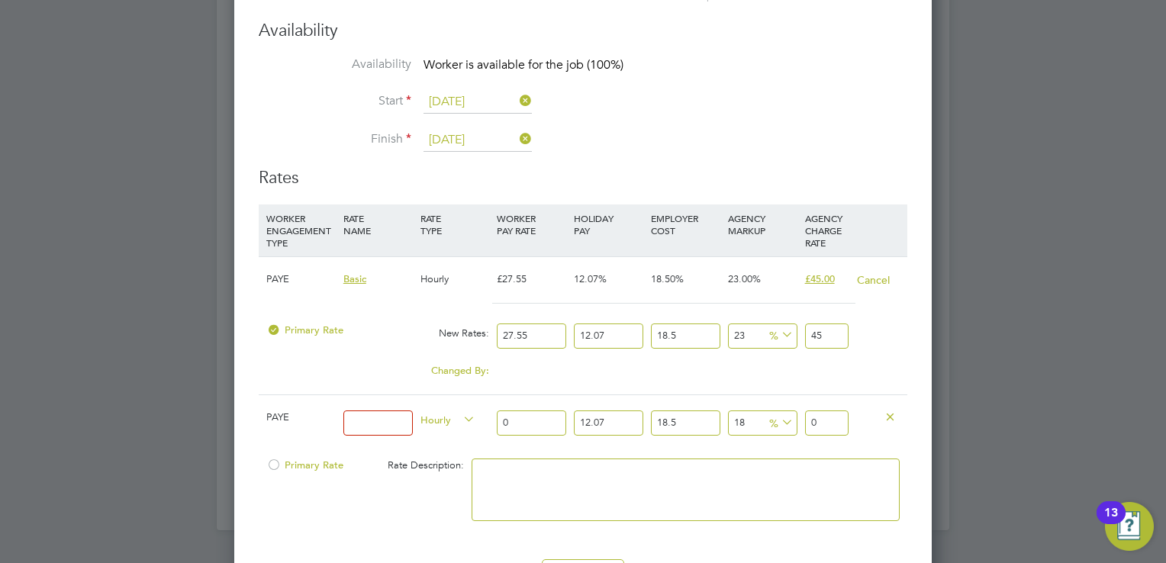
click at [888, 411] on icon at bounding box center [890, 416] width 11 height 11
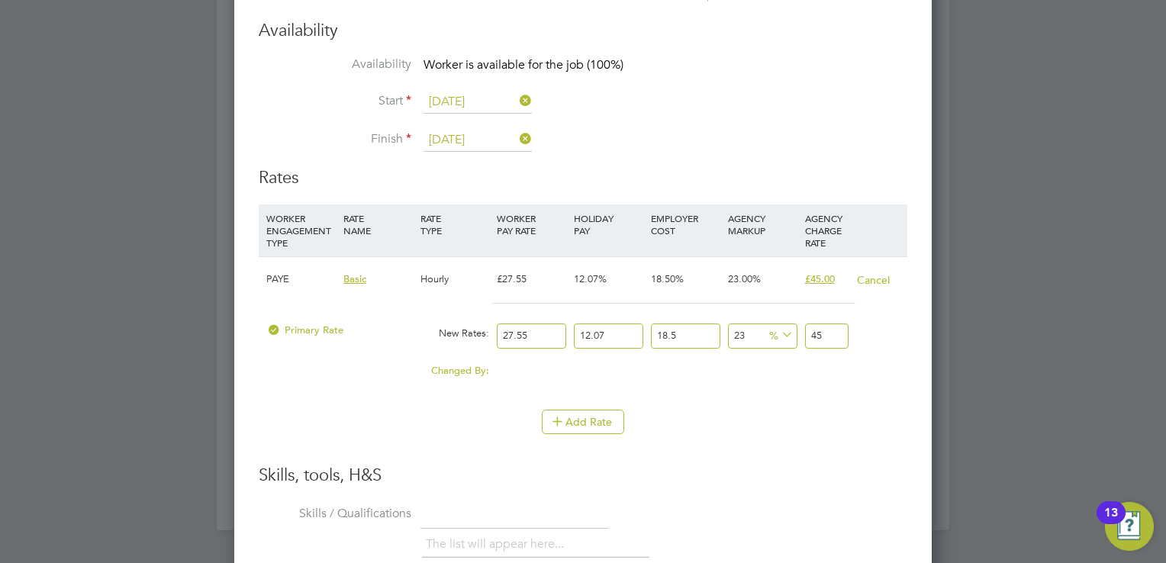
click at [555, 334] on input "27.55" at bounding box center [531, 336] width 69 height 25
type input "4"
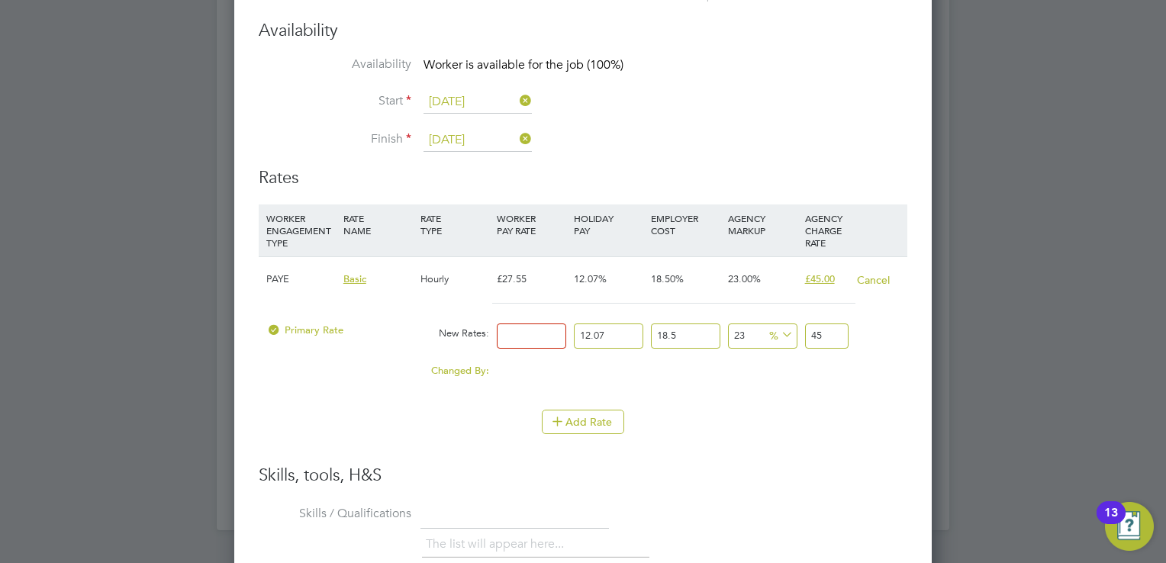
type input "6.53390514"
type input "40"
type input "65.3390514"
type input "40"
click at [753, 415] on div "Add Rate" at bounding box center [583, 422] width 649 height 24
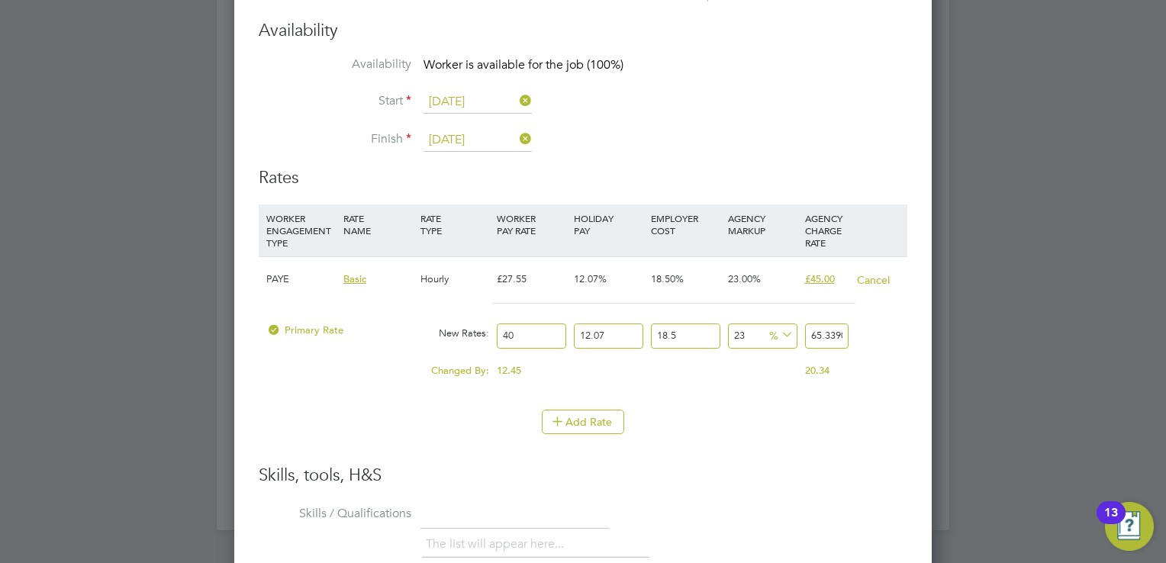
click at [782, 426] on div "Add Rate" at bounding box center [583, 422] width 649 height 24
drag, startPoint x: 789, startPoint y: 463, endPoint x: 763, endPoint y: 490, distance: 36.7
click at [789, 465] on h3 "Skills, tools, H&S" at bounding box center [583, 476] width 649 height 22
drag, startPoint x: 776, startPoint y: 513, endPoint x: 752, endPoint y: 503, distance: 25.7
click at [776, 508] on li "Skills / Qualifications The list will appear here..." at bounding box center [583, 540] width 649 height 76
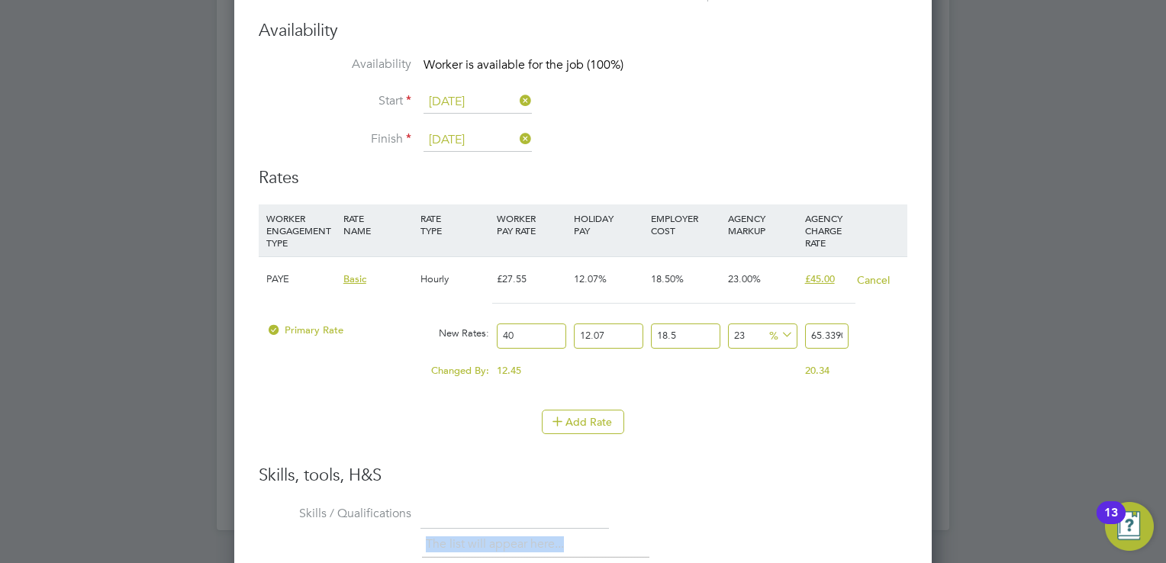
drag, startPoint x: 752, startPoint y: 503, endPoint x: 703, endPoint y: 551, distance: 68.6
click at [703, 551] on li "Skills / Qualifications The list will appear here..." at bounding box center [583, 540] width 649 height 76
click at [703, 551] on div "The list will appear here..." at bounding box center [664, 546] width 485 height 31
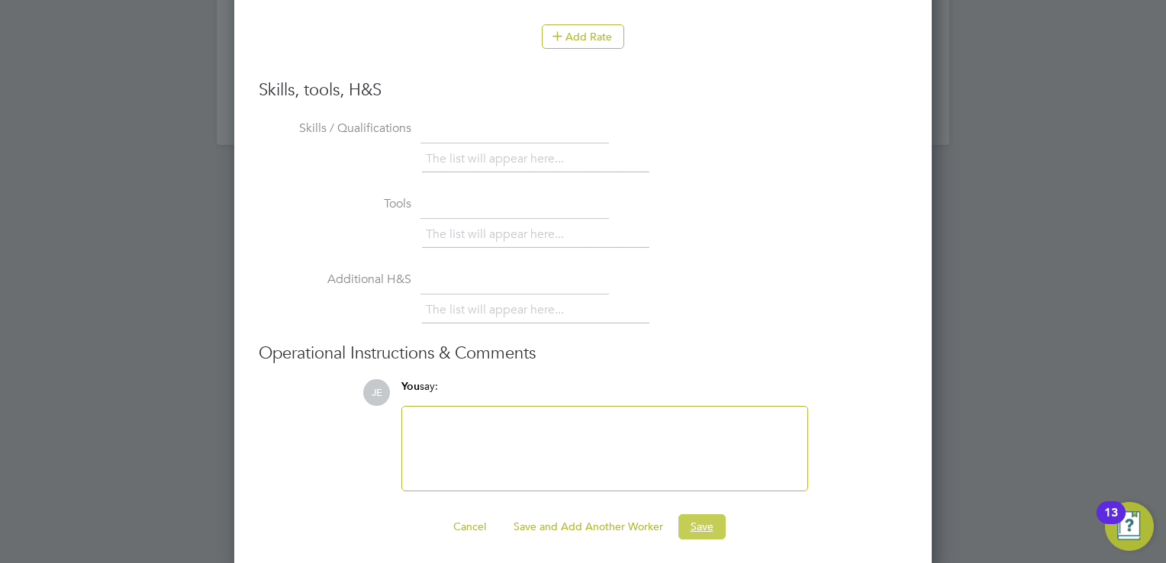
click at [696, 514] on button "Save" at bounding box center [702, 526] width 47 height 24
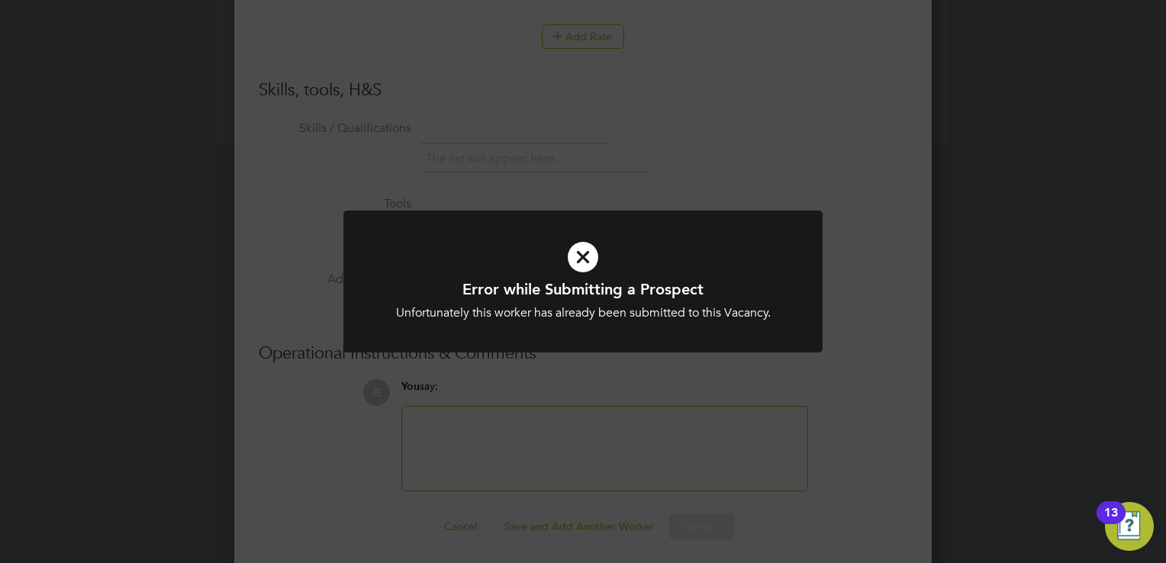
click at [594, 266] on icon at bounding box center [583, 257] width 397 height 60
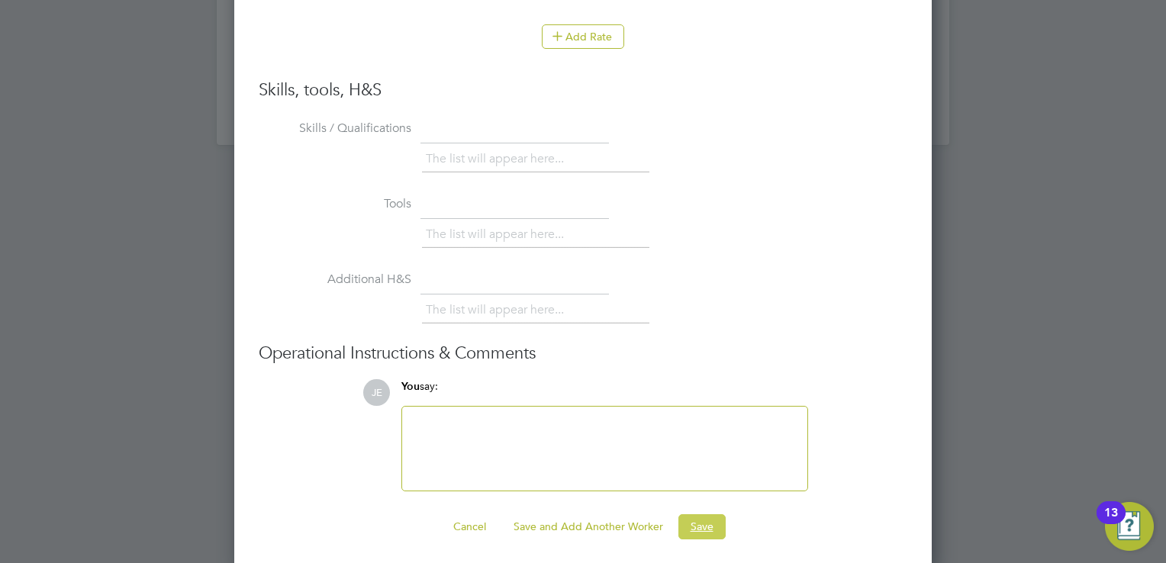
click at [680, 520] on button "Save" at bounding box center [702, 526] width 47 height 24
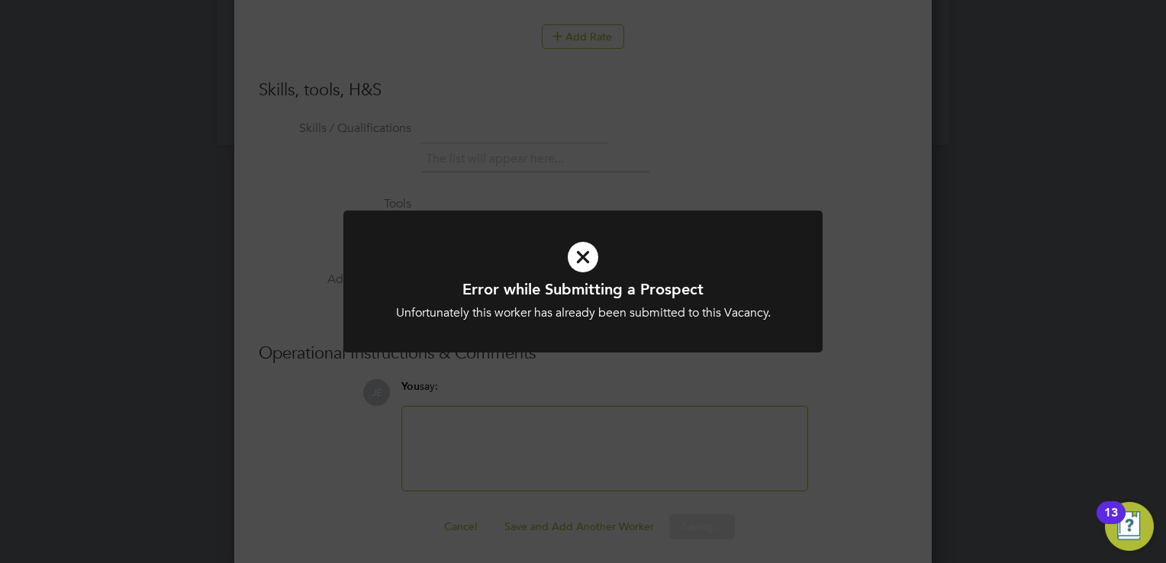
click at [564, 235] on icon at bounding box center [583, 257] width 397 height 60
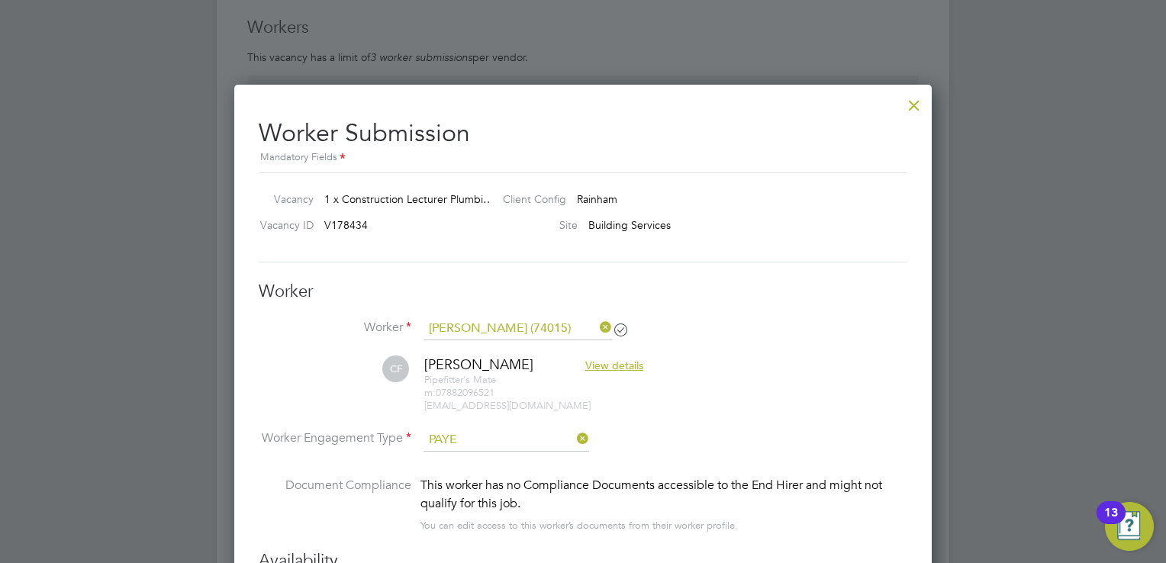
click at [597, 331] on icon at bounding box center [597, 327] width 0 height 21
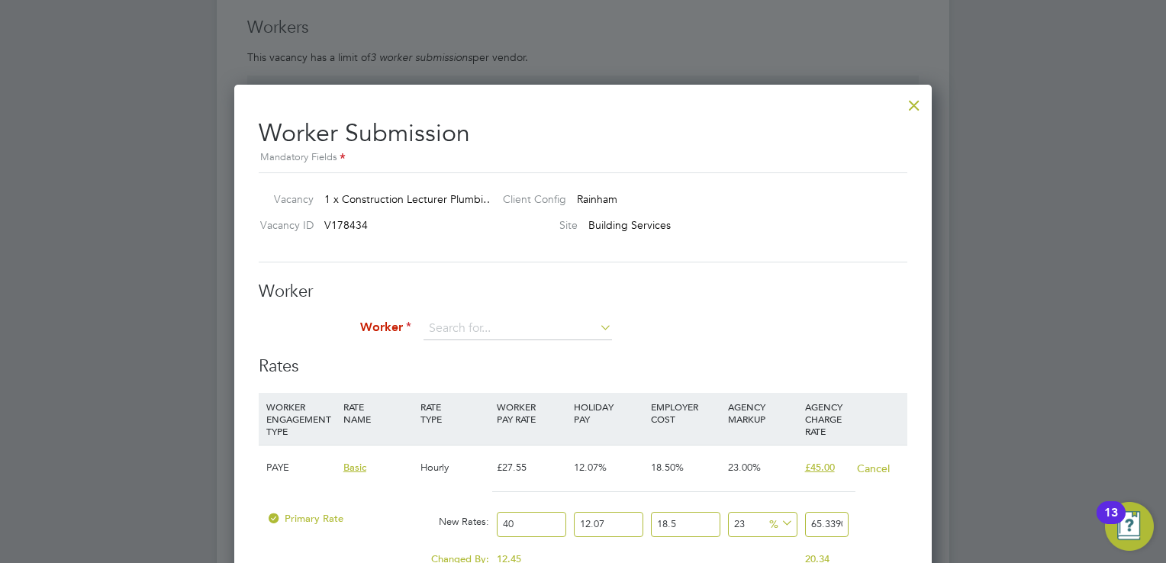
click at [911, 112] on div at bounding box center [914, 101] width 27 height 27
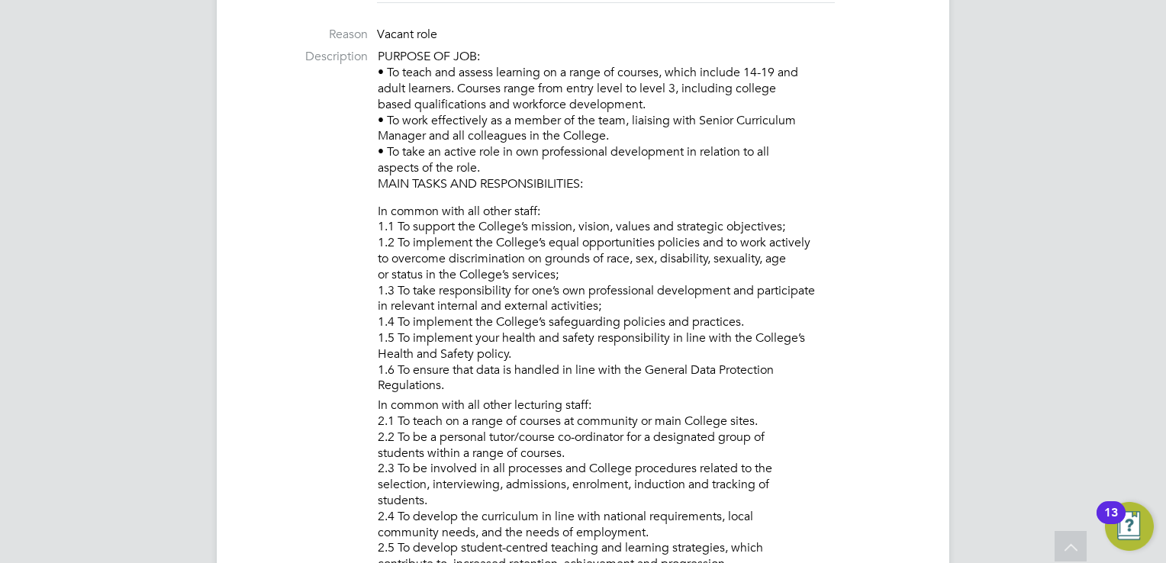
scroll to position [492, 0]
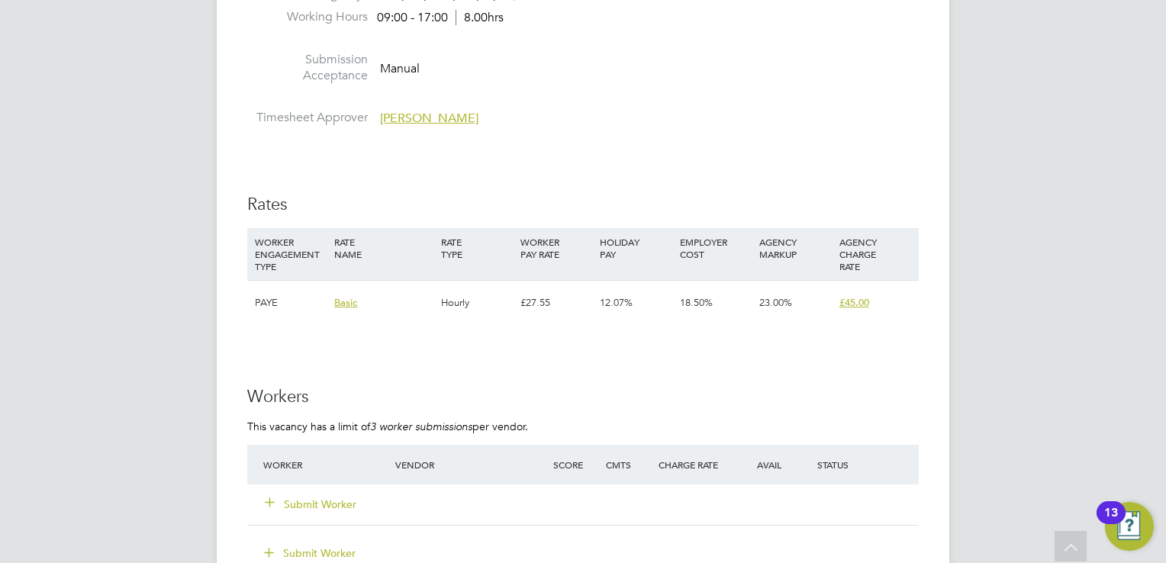
scroll to position [2519, 0]
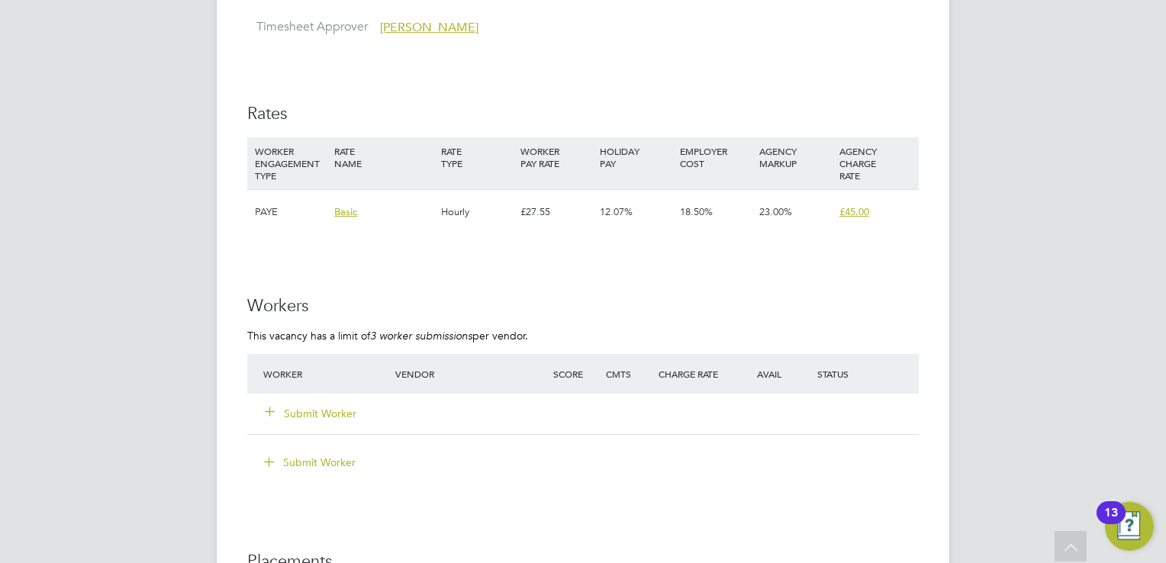
click at [332, 406] on button "Submit Worker" at bounding box center [312, 413] width 92 height 15
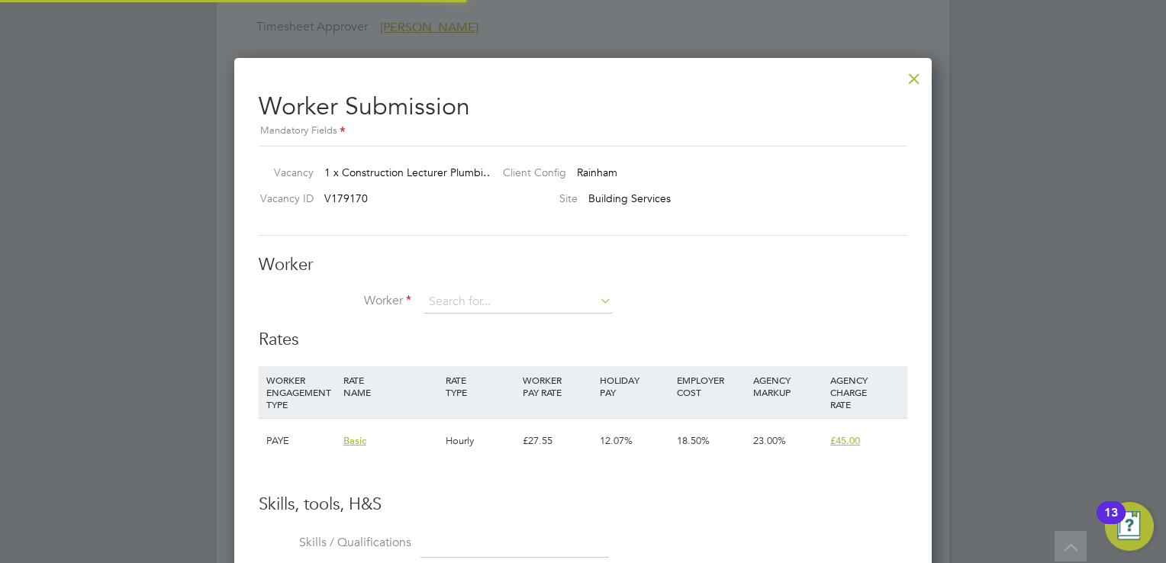
scroll to position [924, 698]
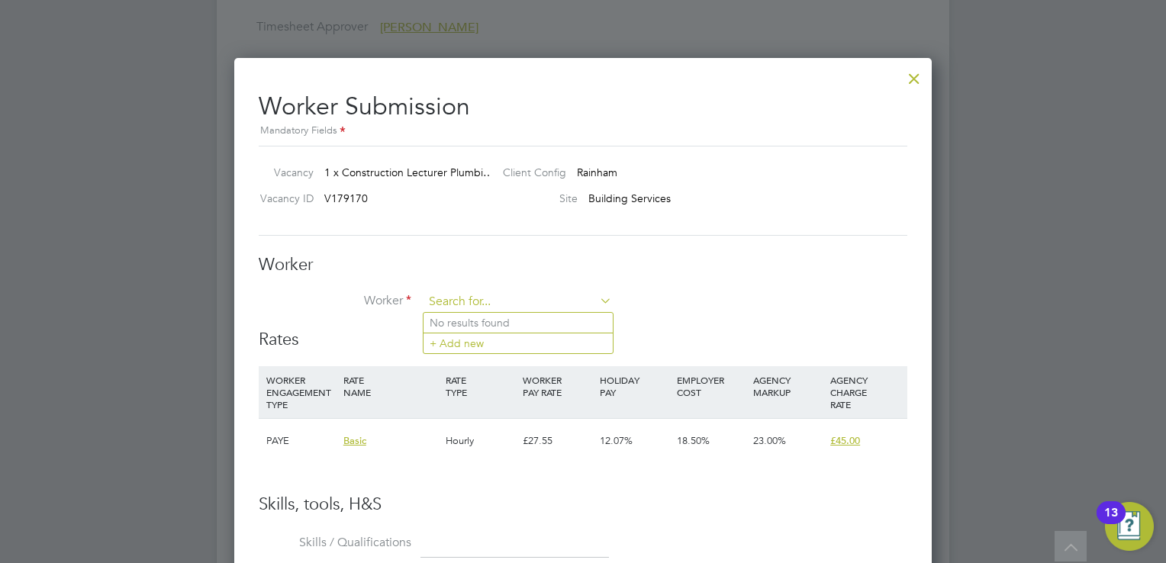
click at [517, 300] on input at bounding box center [518, 302] width 189 height 23
click at [574, 304] on input at bounding box center [518, 302] width 189 height 23
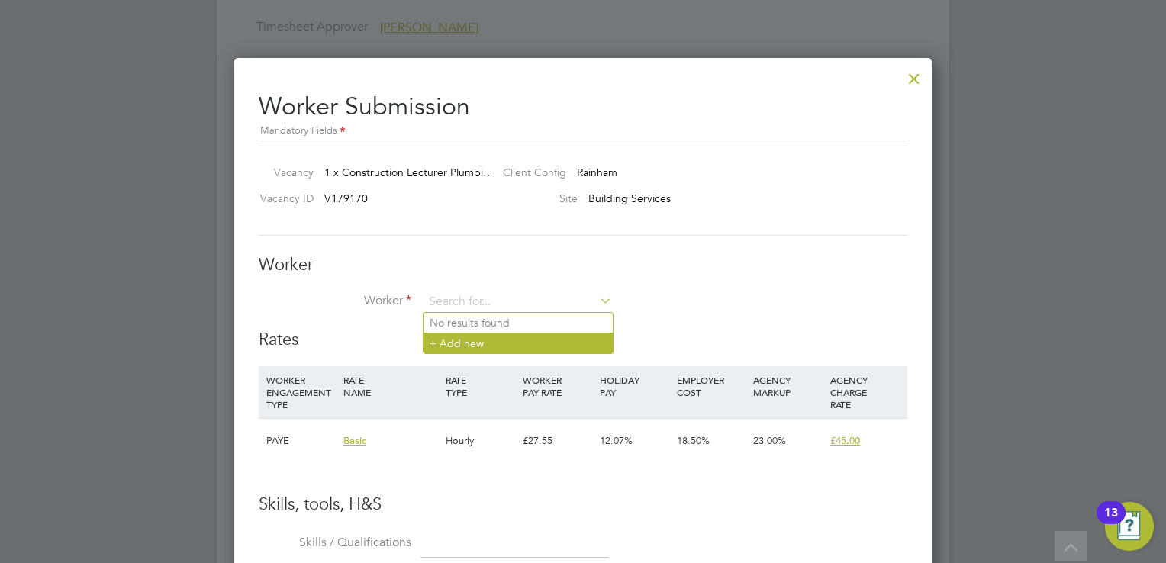
click at [538, 341] on li "+ Add new" at bounding box center [518, 343] width 189 height 21
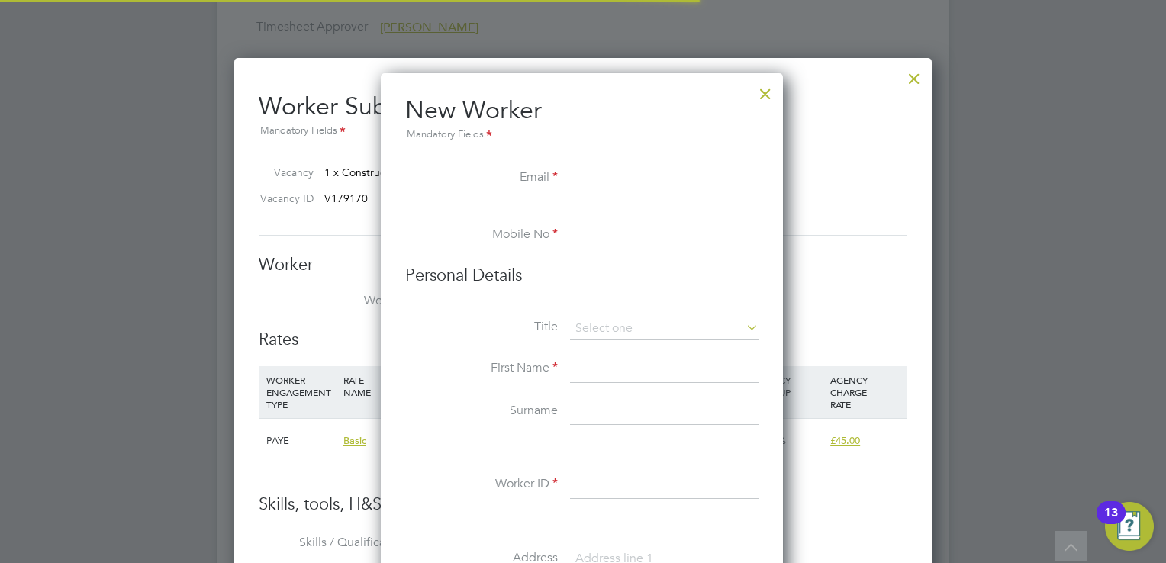
scroll to position [1294, 404]
click at [626, 180] on input at bounding box center [664, 178] width 189 height 27
paste input "l.kerr@oliverren.co.uk"
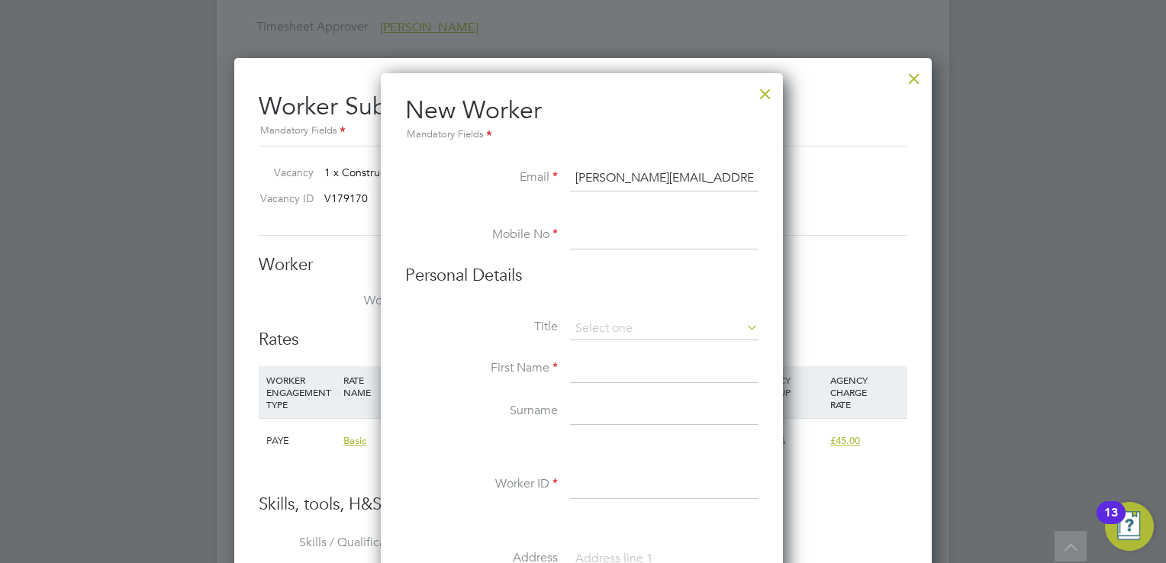
type input "l.kerr@oliverren.co.uk"
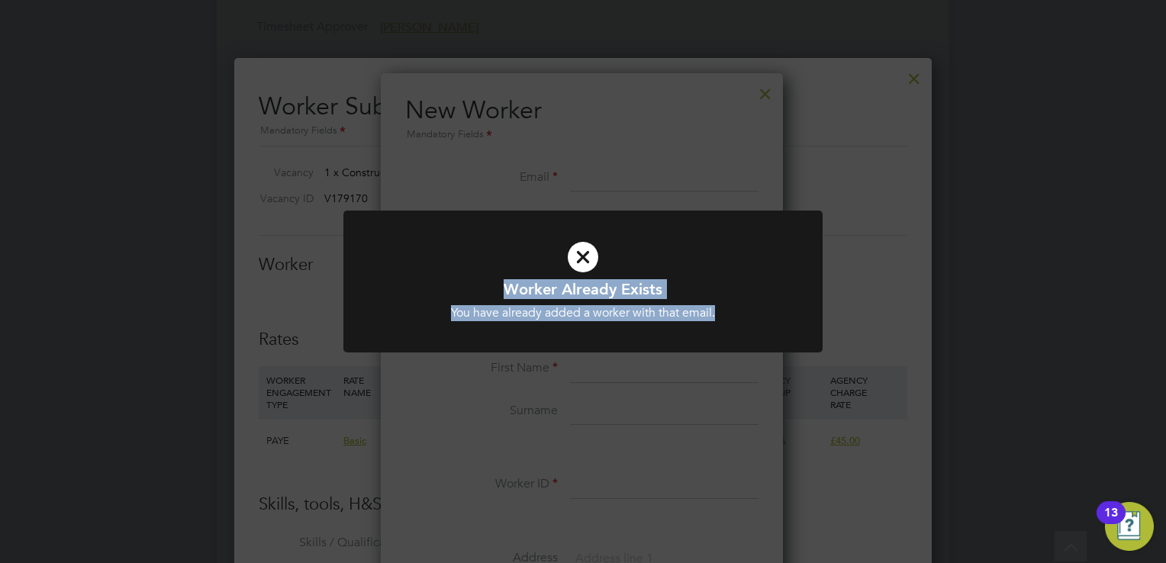
drag, startPoint x: 646, startPoint y: 209, endPoint x: 663, endPoint y: 203, distance: 17.9
click at [663, 203] on div "Worker Already Exists You have already added a worker with that email. Cancel O…" at bounding box center [583, 281] width 1166 height 563
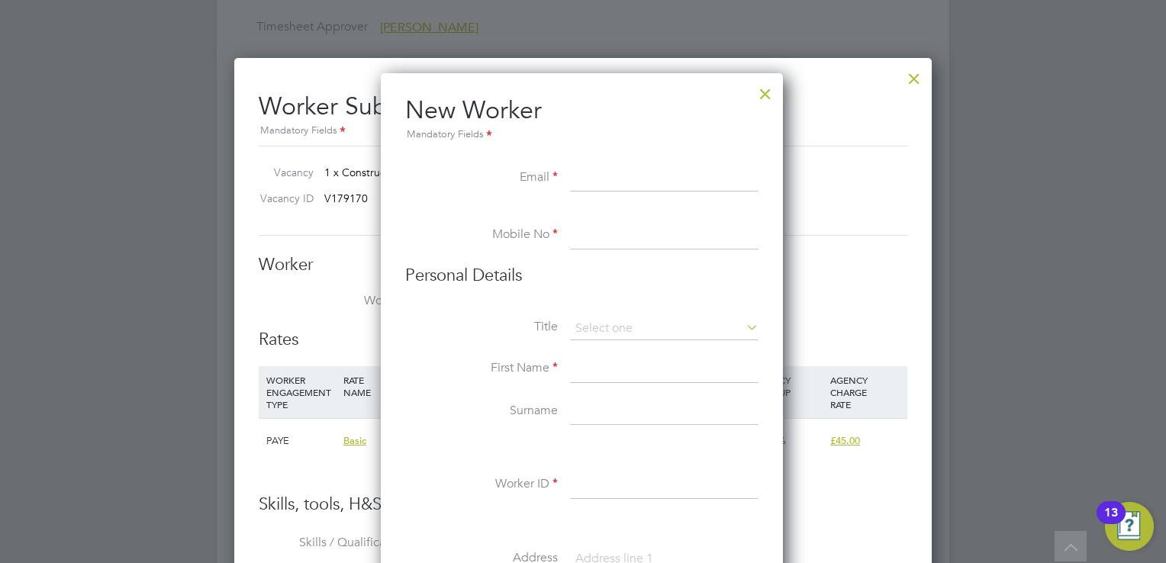
drag, startPoint x: 663, startPoint y: 203, endPoint x: 827, endPoint y: 74, distance: 209.4
click at [678, 178] on input at bounding box center [664, 178] width 189 height 27
paste input "cscsferguson@hotmail.co.uk"
type input "cscsferguson@hotmail.co.uk"
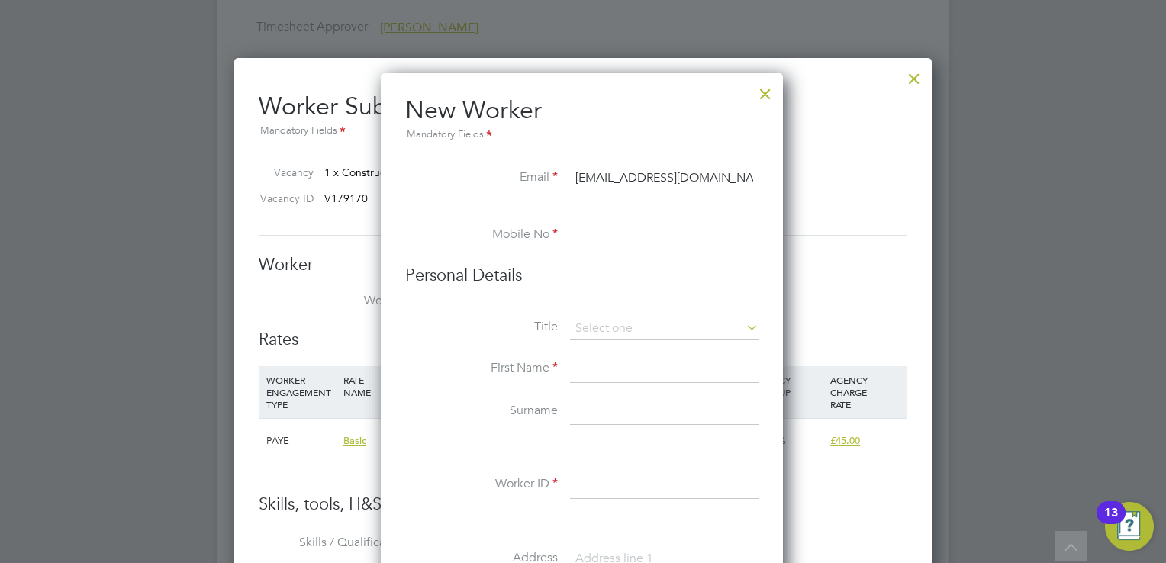
click at [578, 237] on input at bounding box center [664, 235] width 189 height 27
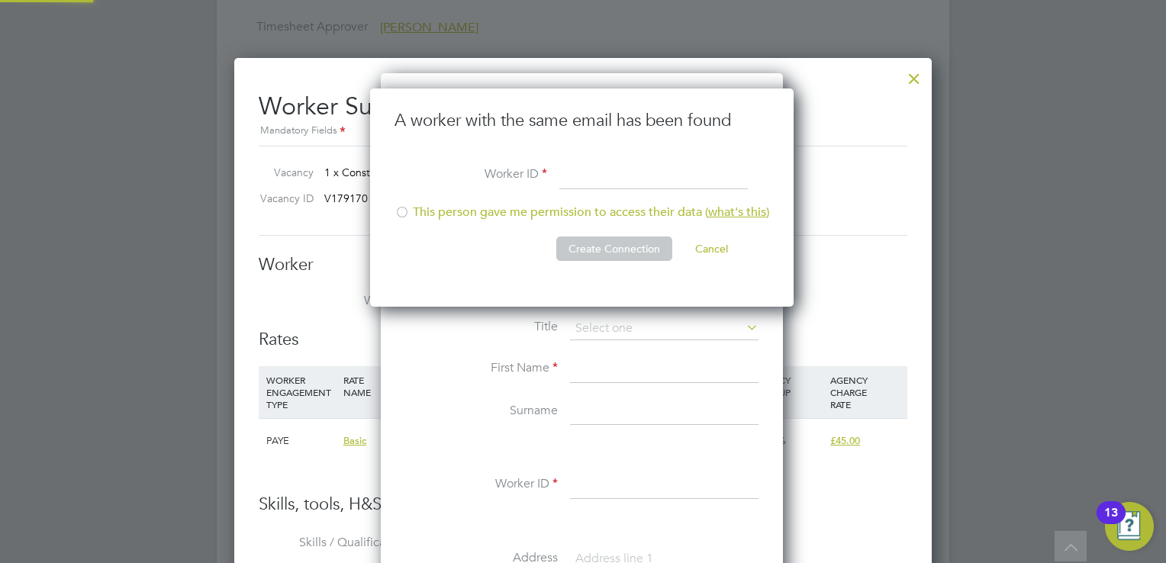
scroll to position [218, 425]
click at [403, 214] on div at bounding box center [402, 213] width 15 height 15
click at [577, 179] on input at bounding box center [654, 176] width 189 height 27
type input "74015"
click at [649, 251] on button "Create Connection" at bounding box center [614, 249] width 116 height 24
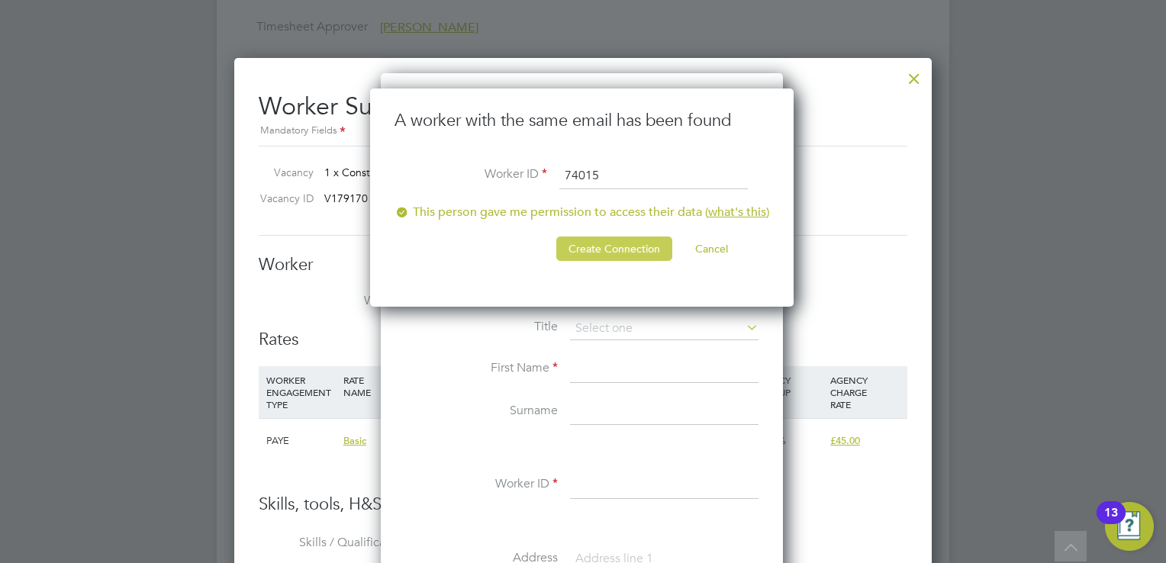
scroll to position [0, 0]
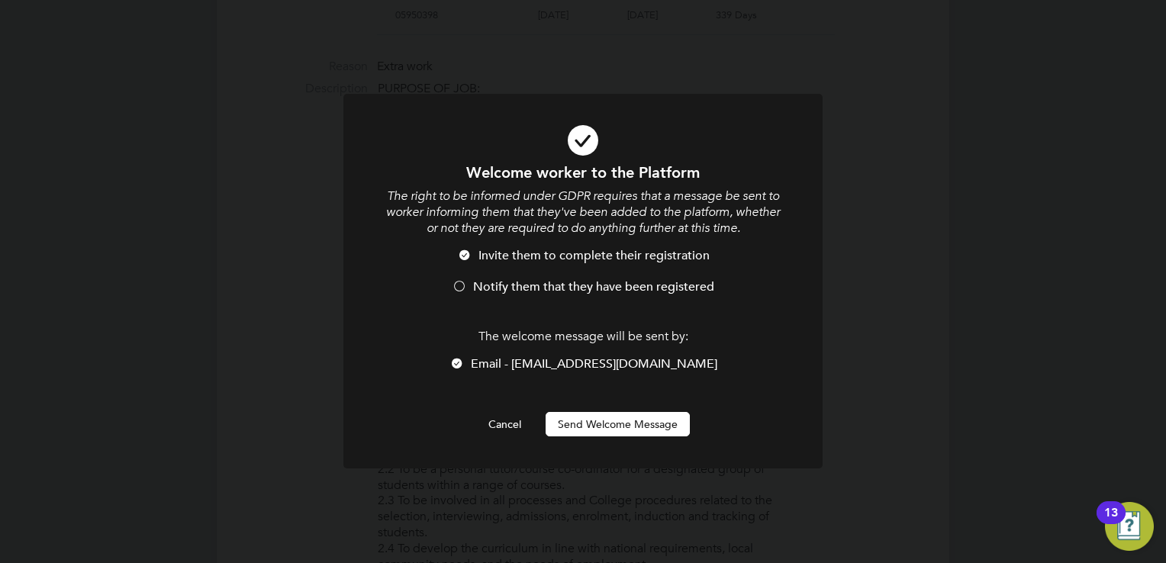
click at [606, 428] on button "Send Welcome Message" at bounding box center [618, 424] width 144 height 24
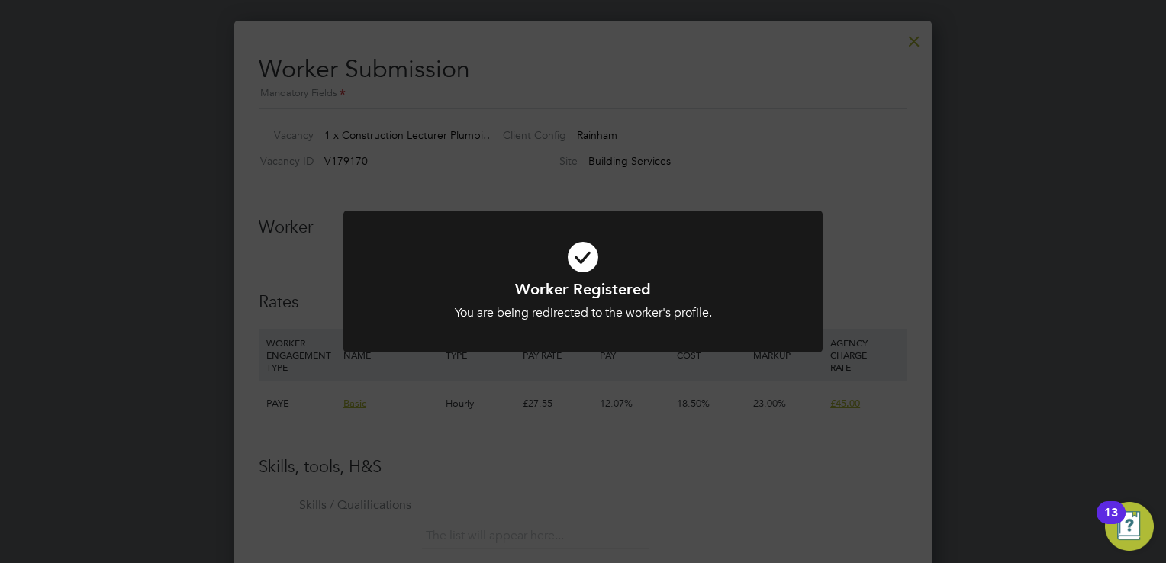
scroll to position [2443, 0]
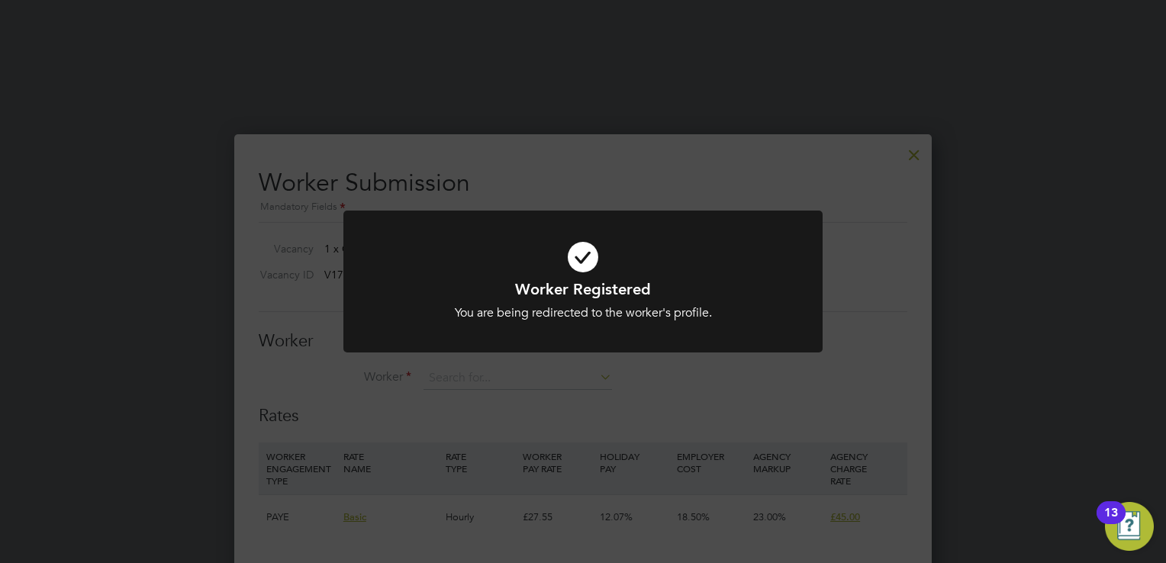
click at [629, 334] on div at bounding box center [583, 282] width 479 height 143
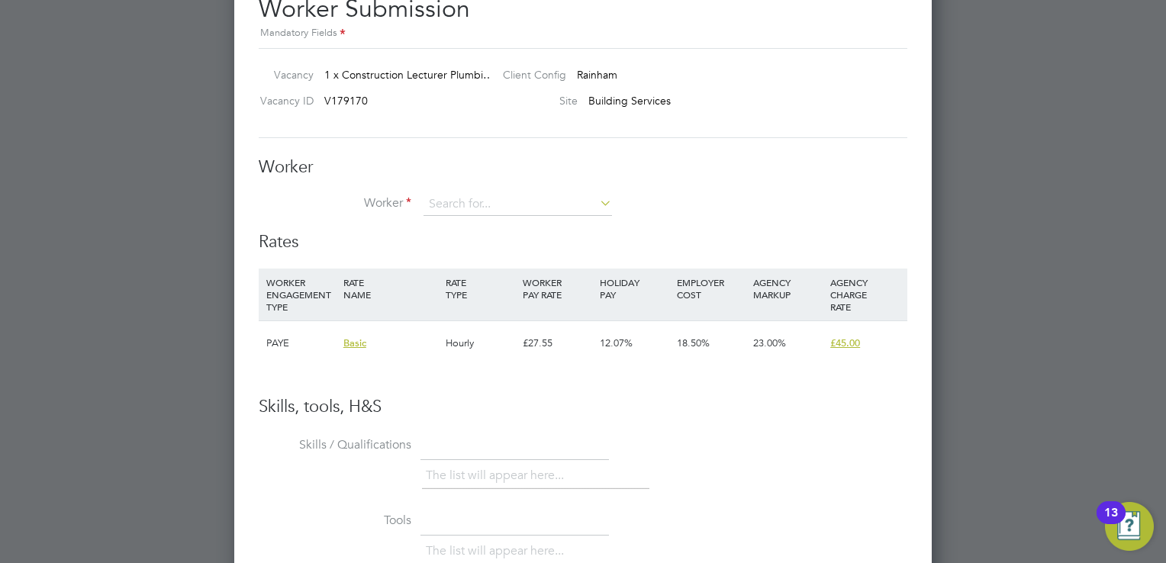
scroll to position [2672, 0]
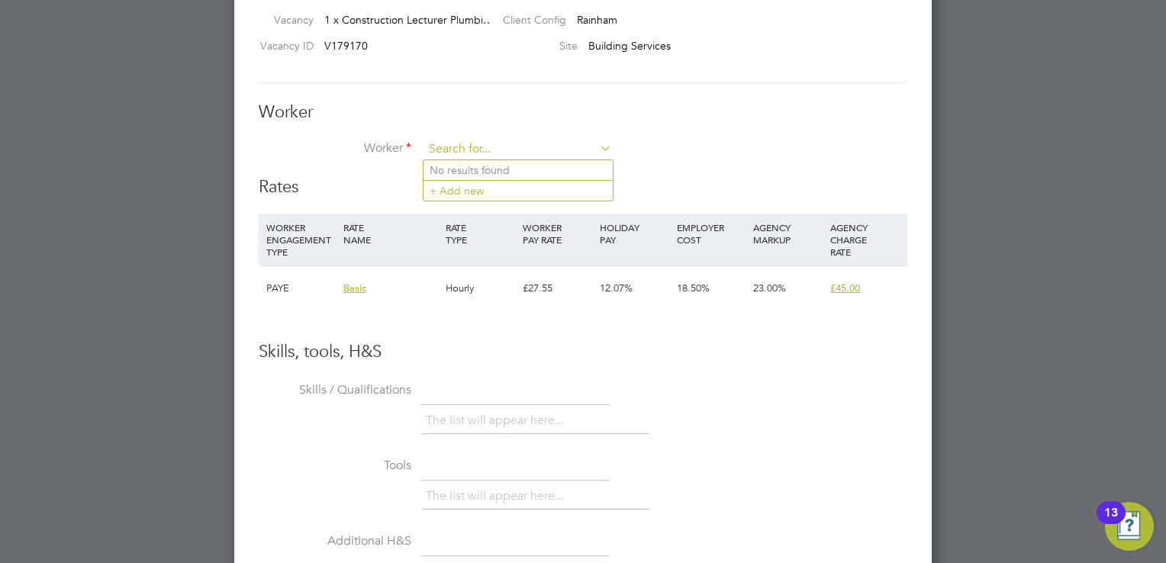
click at [544, 148] on input at bounding box center [518, 149] width 189 height 23
drag, startPoint x: 605, startPoint y: 133, endPoint x: 625, endPoint y: 131, distance: 20.0
click at [614, 132] on div "Worker Worker Worker Engagement Type" at bounding box center [583, 140] width 649 height 76
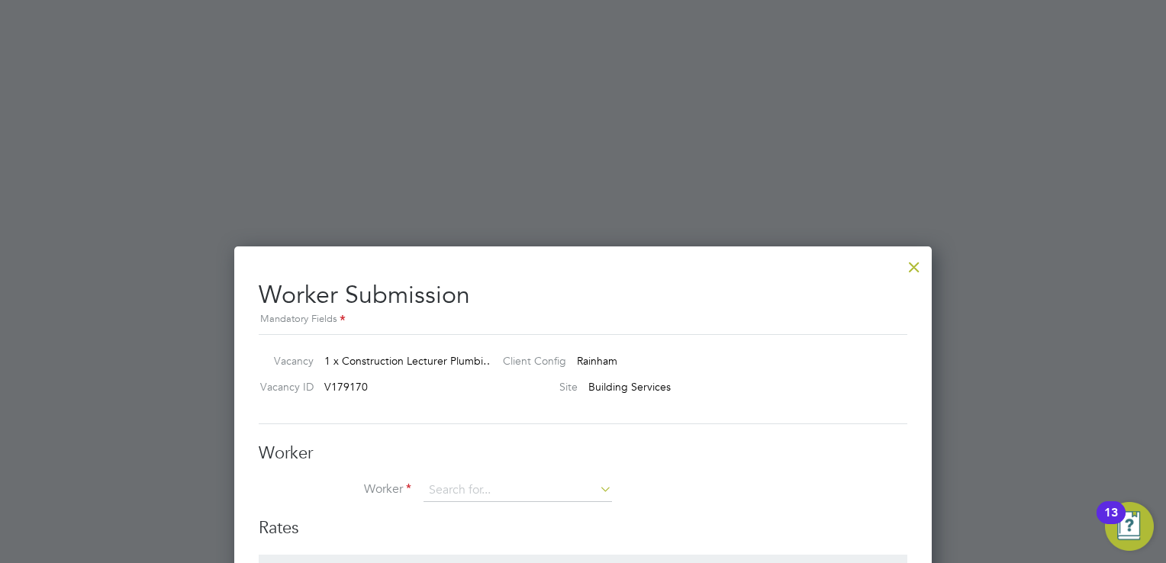
scroll to position [2214, 0]
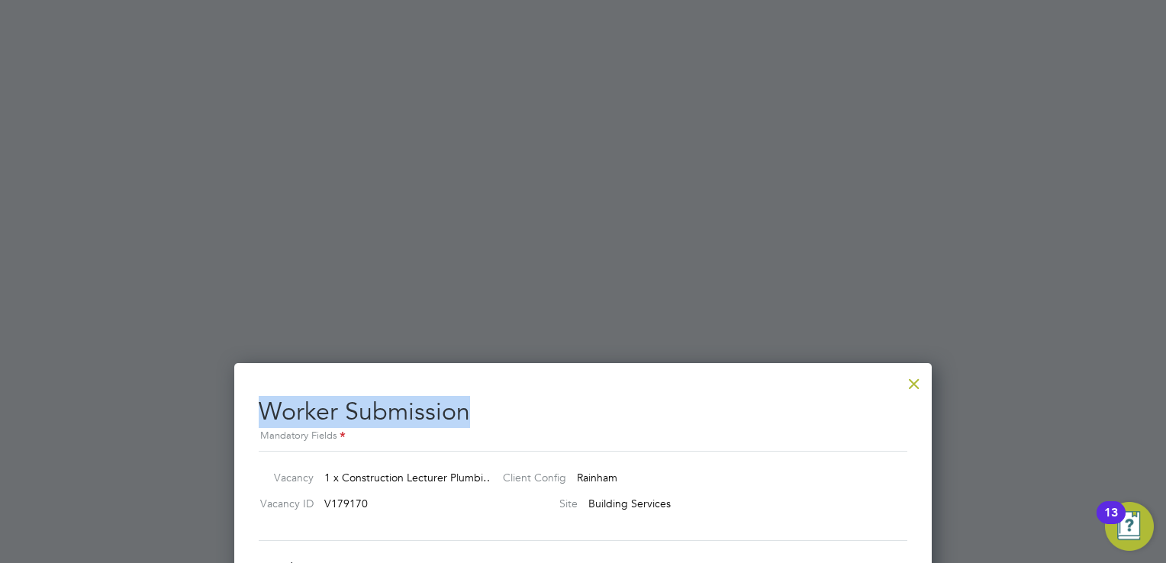
drag, startPoint x: 911, startPoint y: 395, endPoint x: 922, endPoint y: 383, distance: 16.7
click at [922, 383] on div at bounding box center [914, 379] width 27 height 27
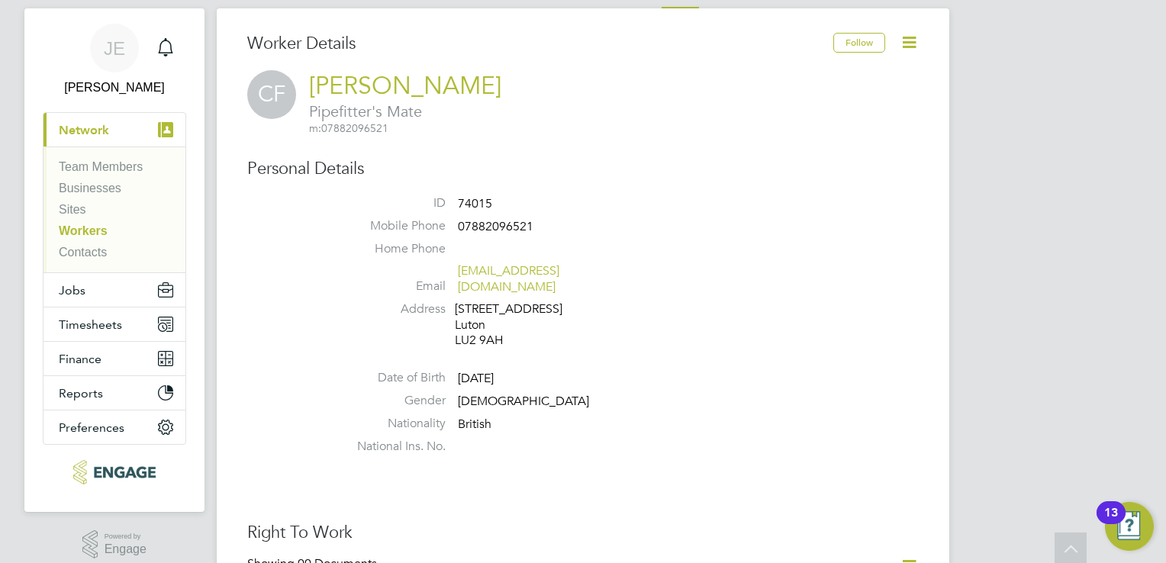
scroll to position [0, 0]
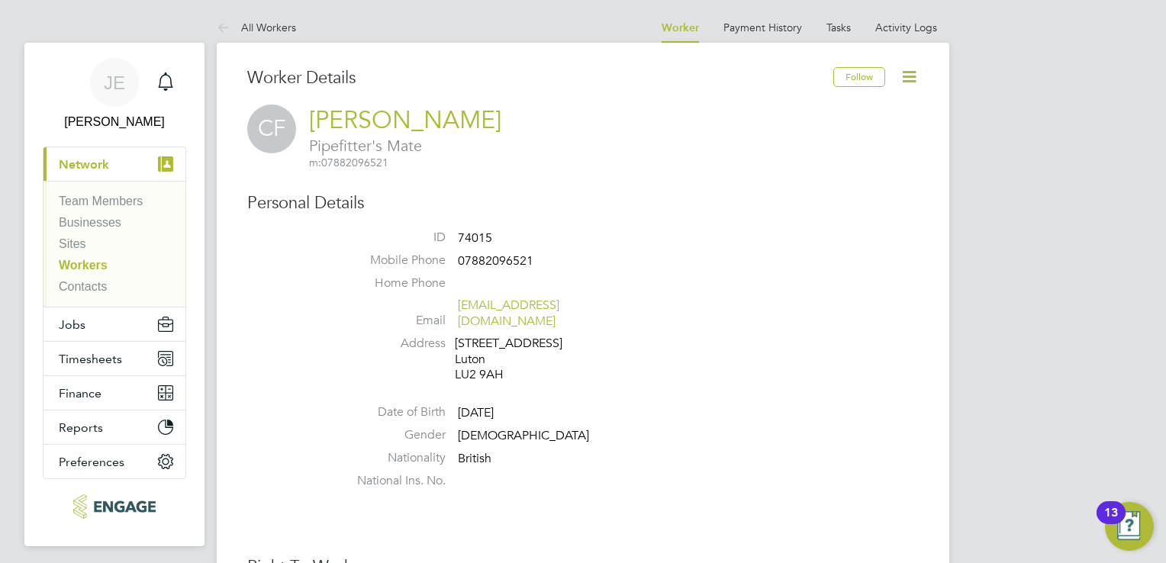
click at [97, 256] on li "Sites" at bounding box center [116, 247] width 115 height 21
click at [96, 260] on link "Workers" at bounding box center [83, 265] width 49 height 13
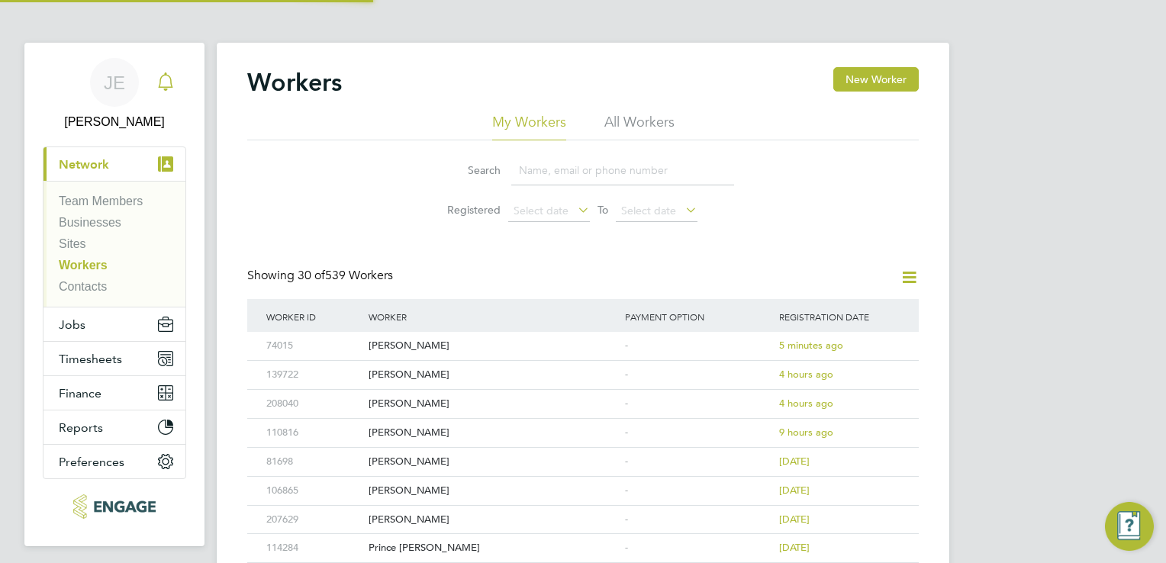
click at [171, 79] on icon "Main navigation" at bounding box center [165, 82] width 18 height 18
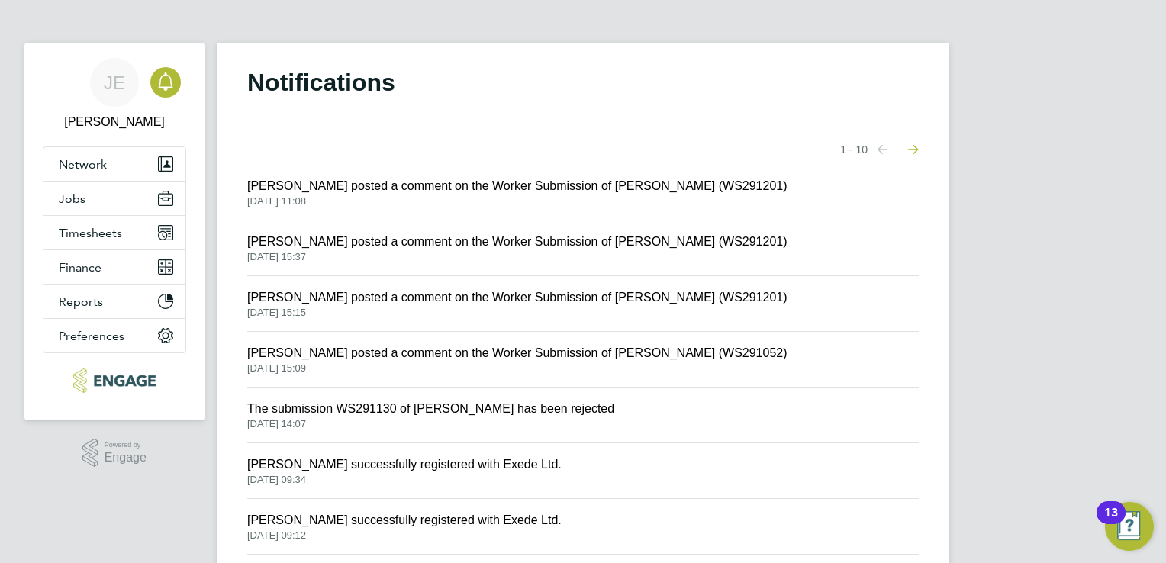
click at [562, 192] on span "Kerry Cattle posted a comment on the Worker Submission of Andrew Shivelar (WS29…" at bounding box center [517, 186] width 540 height 18
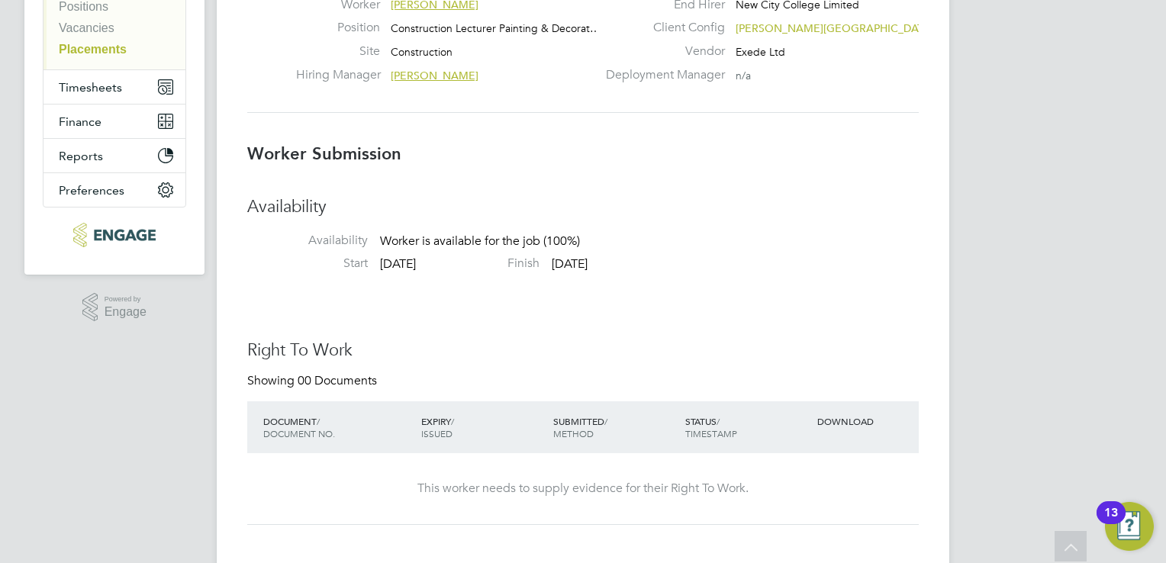
scroll to position [38, 0]
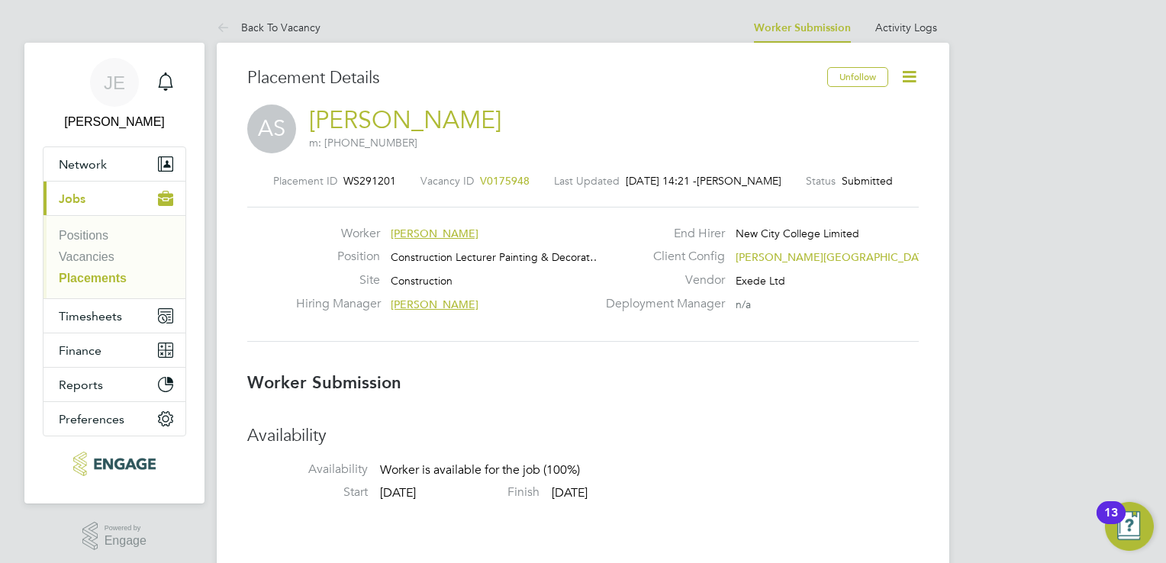
click at [436, 118] on link "[PERSON_NAME]" at bounding box center [405, 120] width 192 height 30
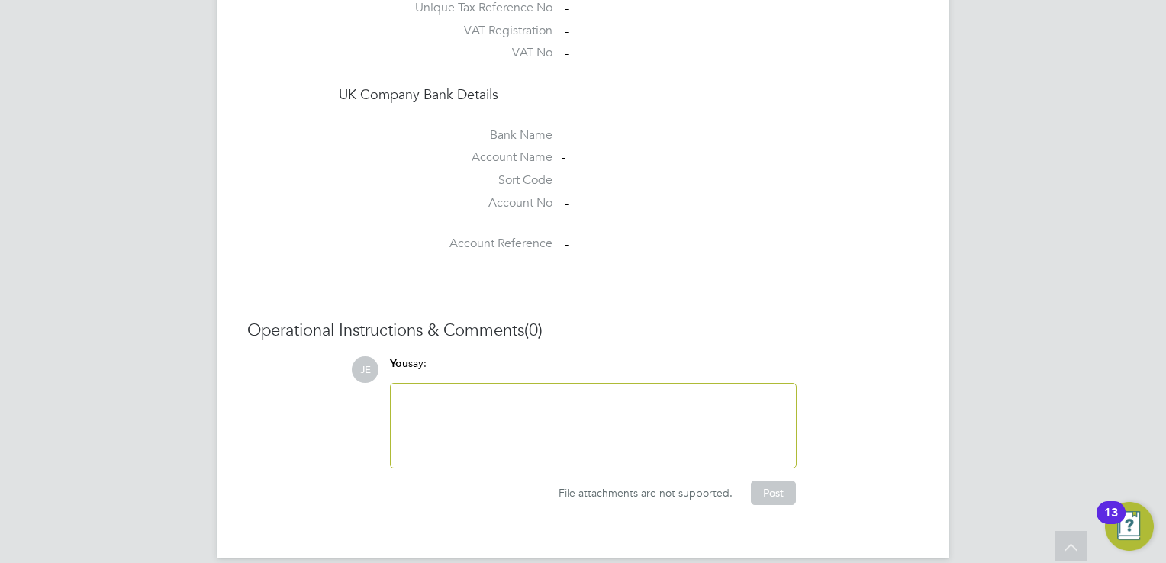
scroll to position [1350, 0]
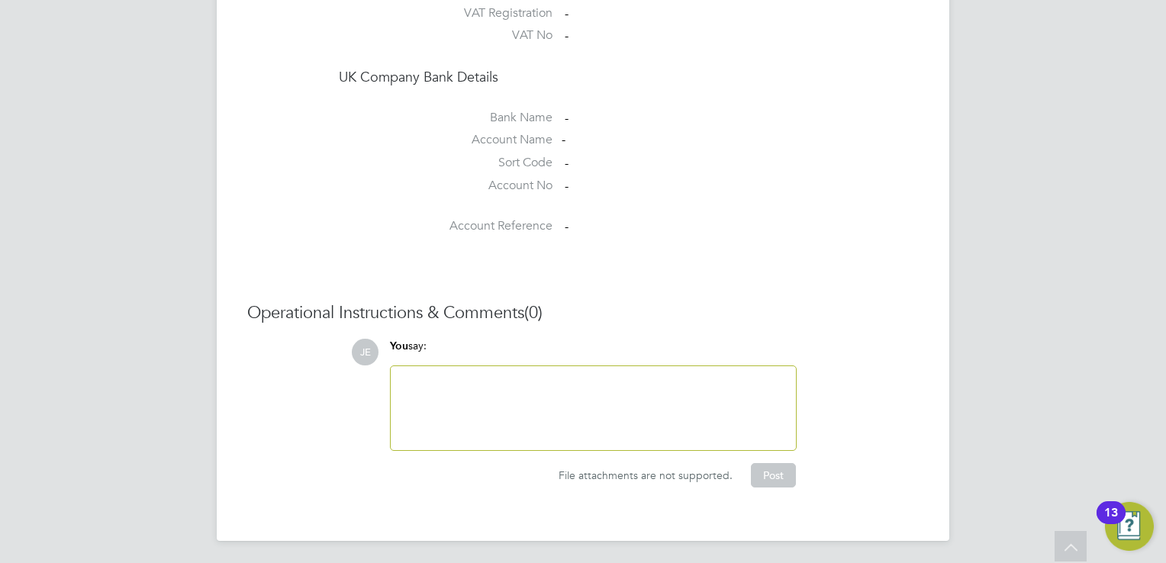
click at [573, 463] on div "File attachments are not supported. Post" at bounding box center [592, 475] width 407 height 24
click at [537, 409] on div at bounding box center [593, 409] width 387 height 66
